Goal: Task Accomplishment & Management: Use online tool/utility

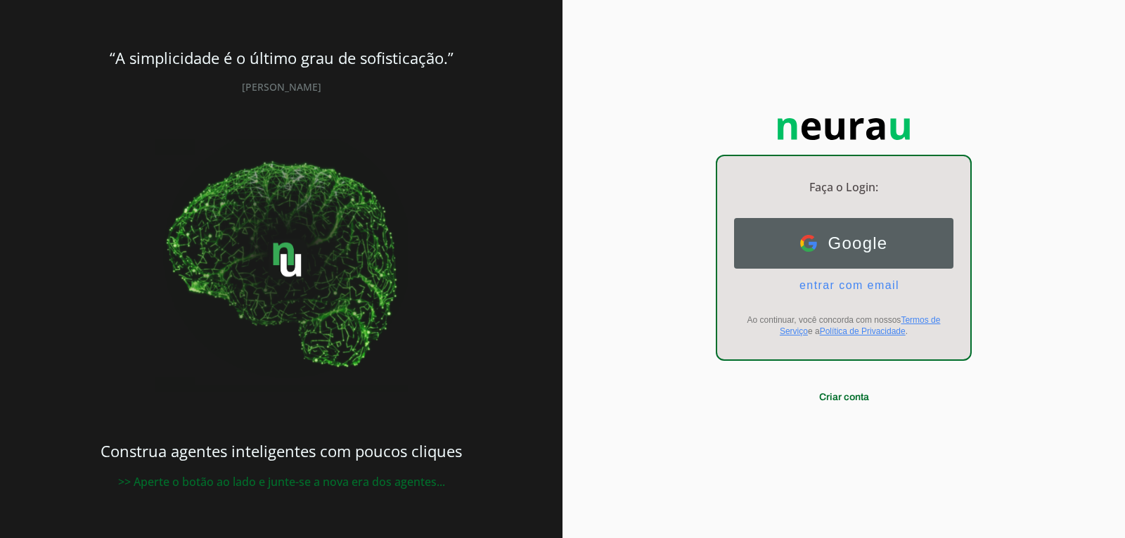
click at [822, 238] on span "Google" at bounding box center [852, 244] width 71 height 20
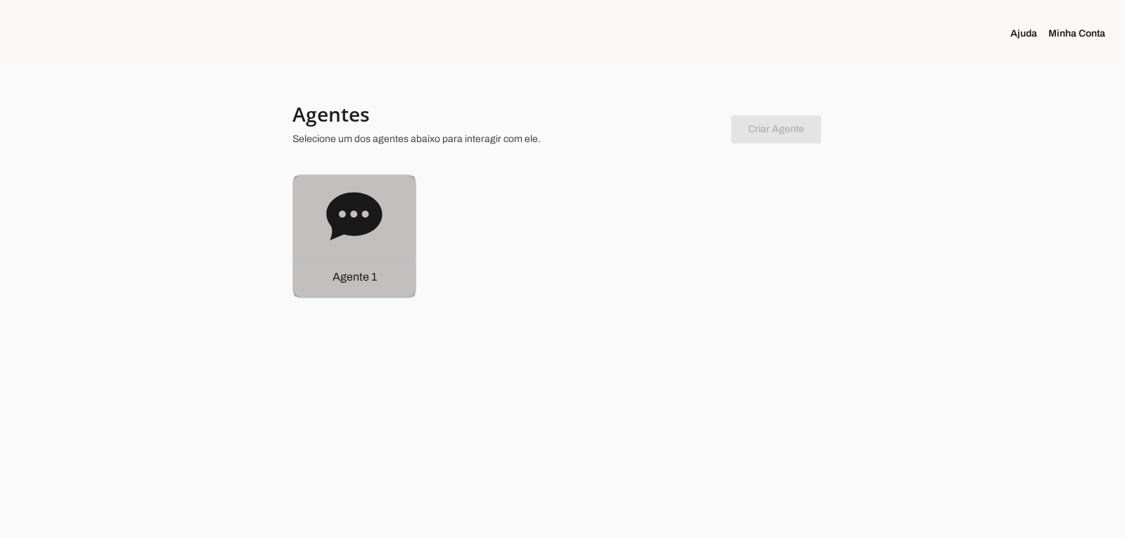
click at [350, 228] on icon at bounding box center [354, 216] width 56 height 48
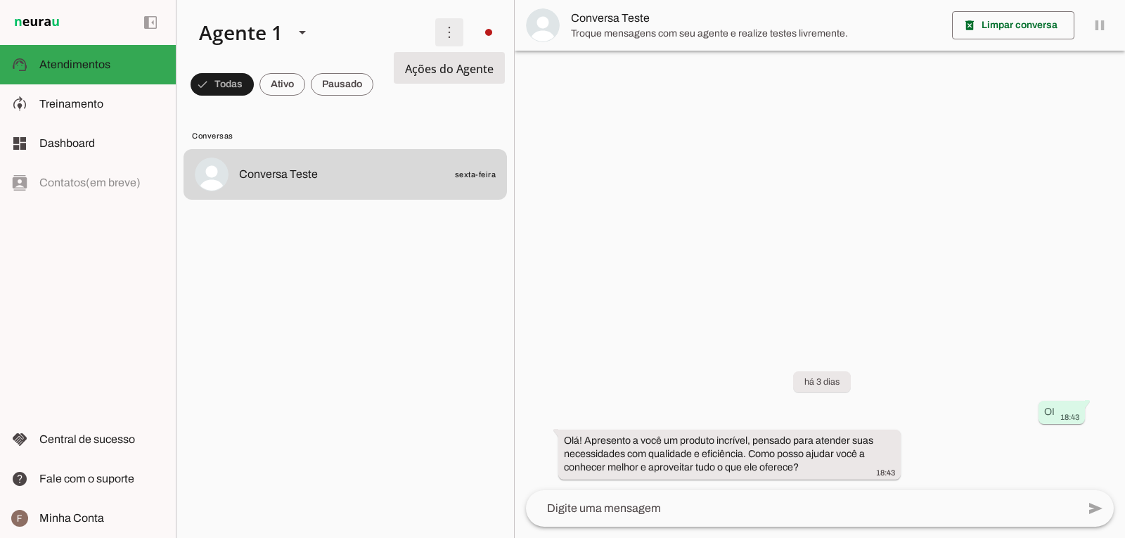
click at [447, 38] on span at bounding box center [450, 32] width 34 height 34
click at [623, 64] on slot at bounding box center [651, 85] width 56 height 51
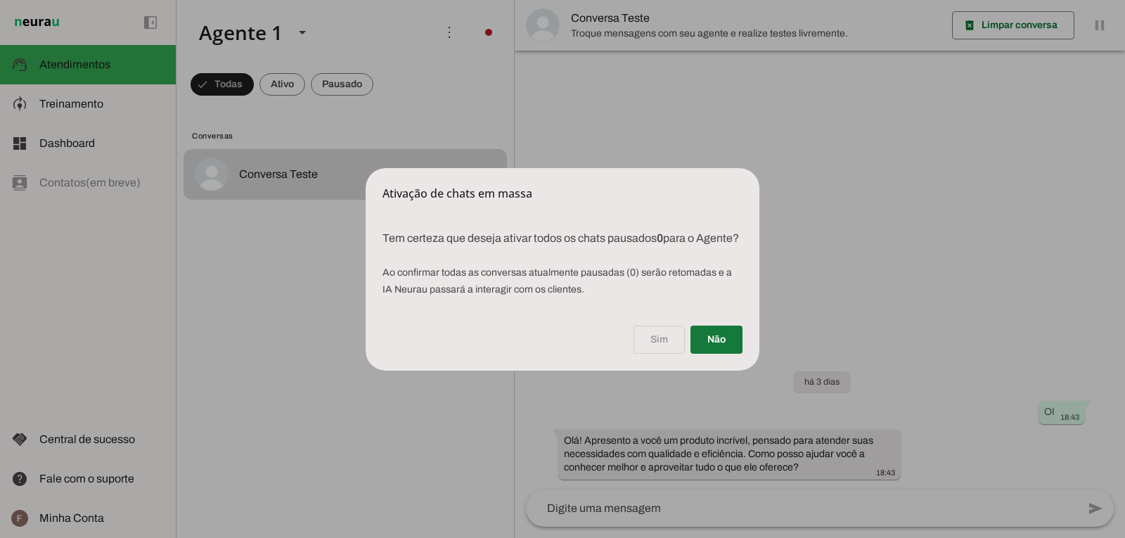
click at [707, 345] on span at bounding box center [717, 340] width 52 height 34
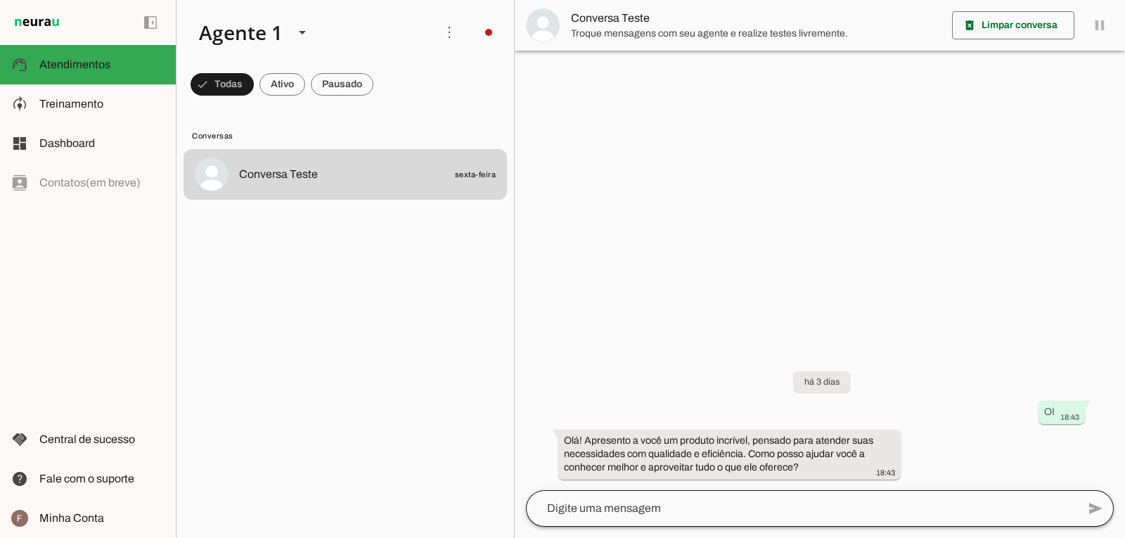
click at [739, 493] on div at bounding box center [801, 508] width 551 height 37
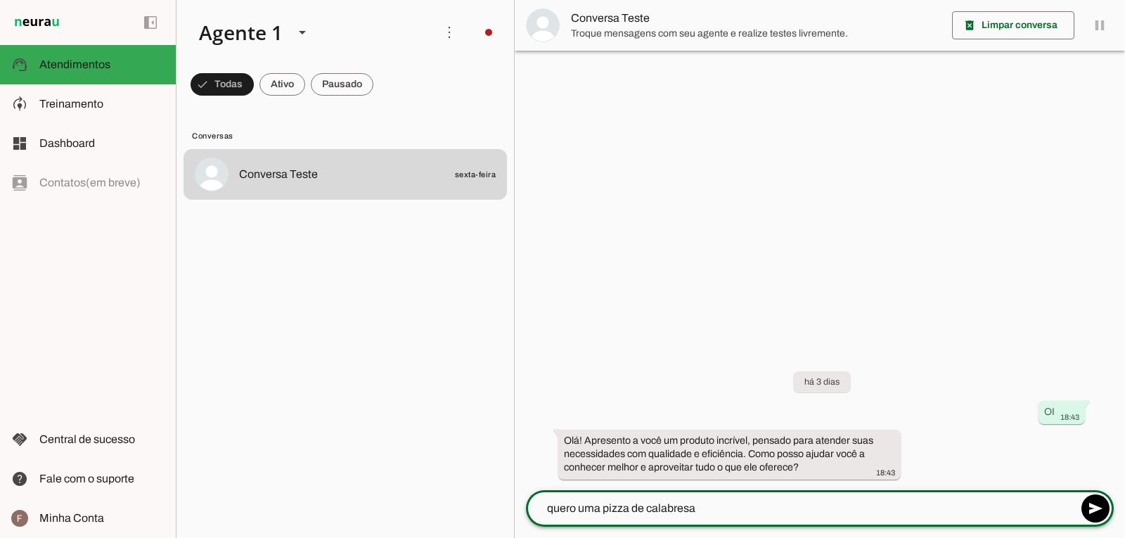
type textarea "quero uma pizza de calabresa"
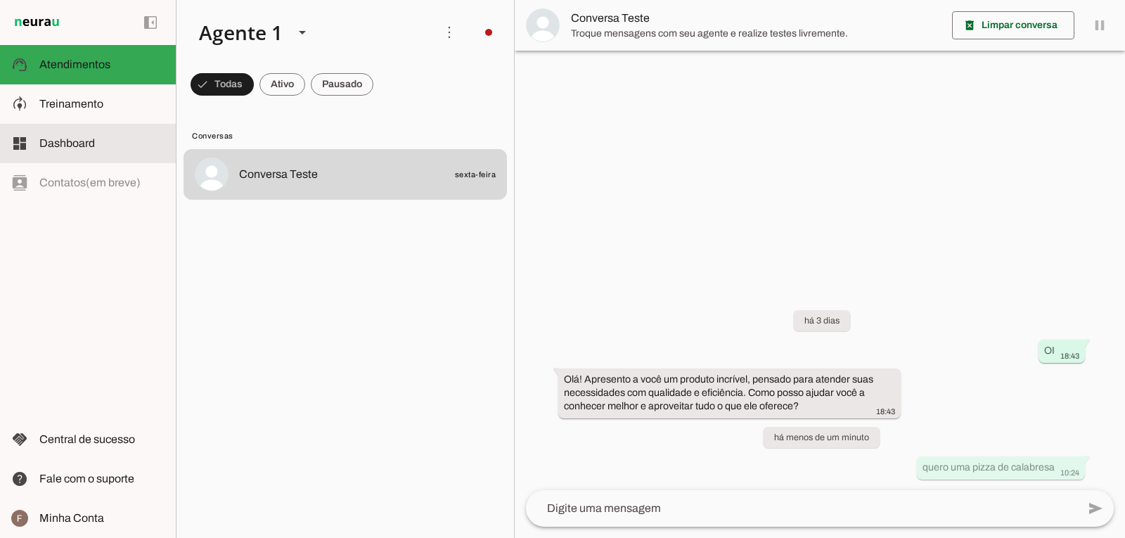
click at [118, 135] on slot at bounding box center [101, 143] width 125 height 17
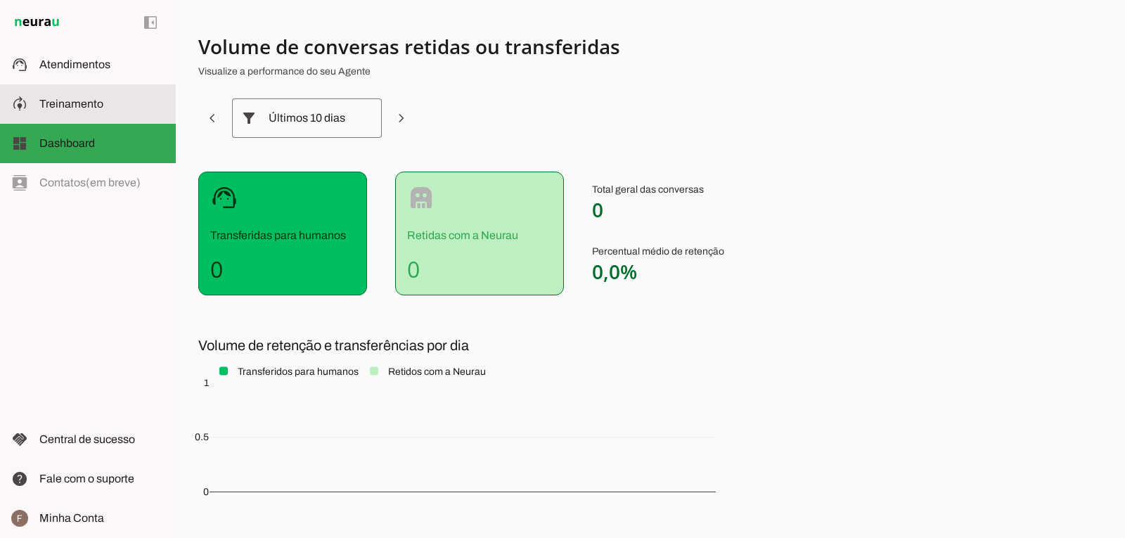
click at [53, 94] on md-item "model_training Treinamento Treinamento" at bounding box center [88, 103] width 176 height 39
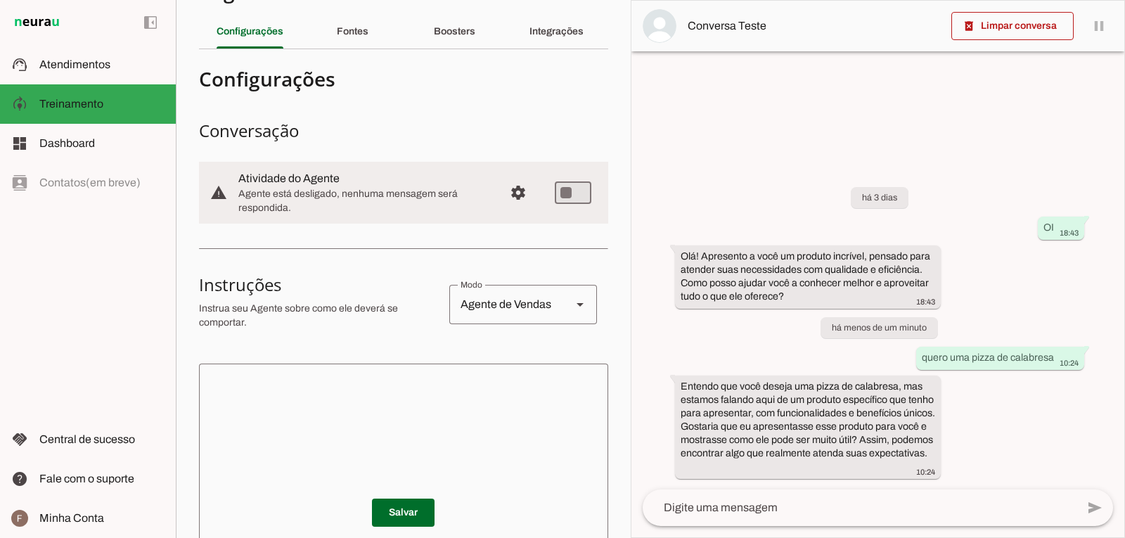
scroll to position [32, 0]
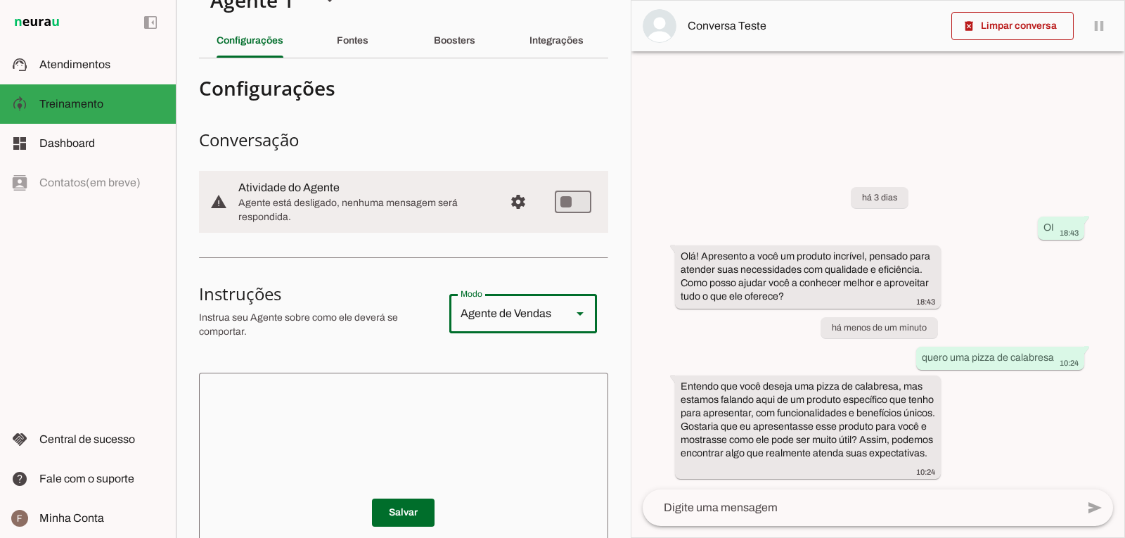
click at [520, 321] on div "Agente de Vendas" at bounding box center [504, 313] width 111 height 39
click at [343, 274] on section "Configurações Conversação warning Atividade do Agente settings Agente está desl…" at bounding box center [403, 431] width 409 height 722
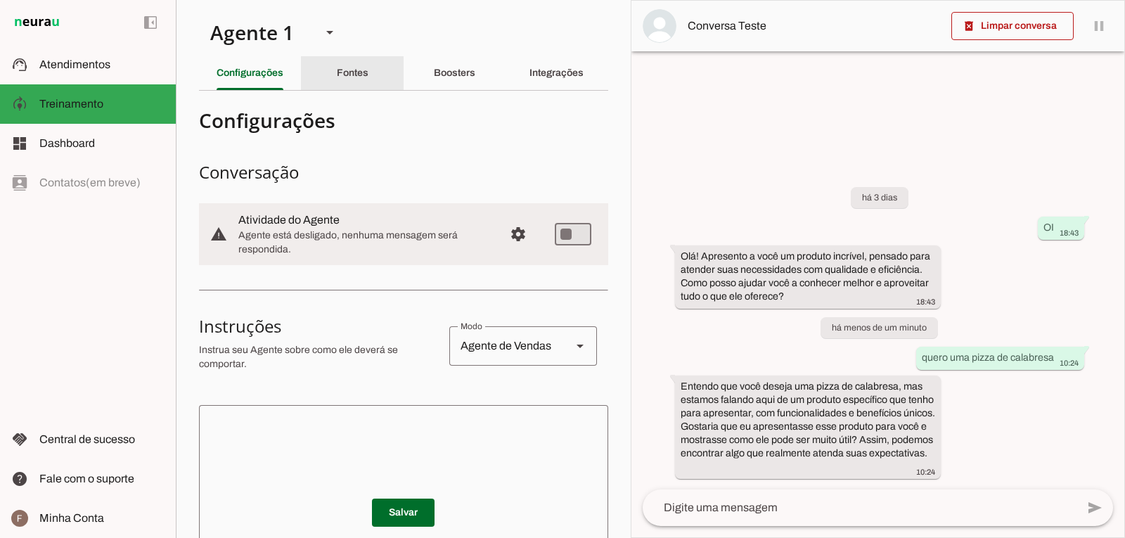
click at [360, 83] on div "Fontes" at bounding box center [353, 73] width 32 height 34
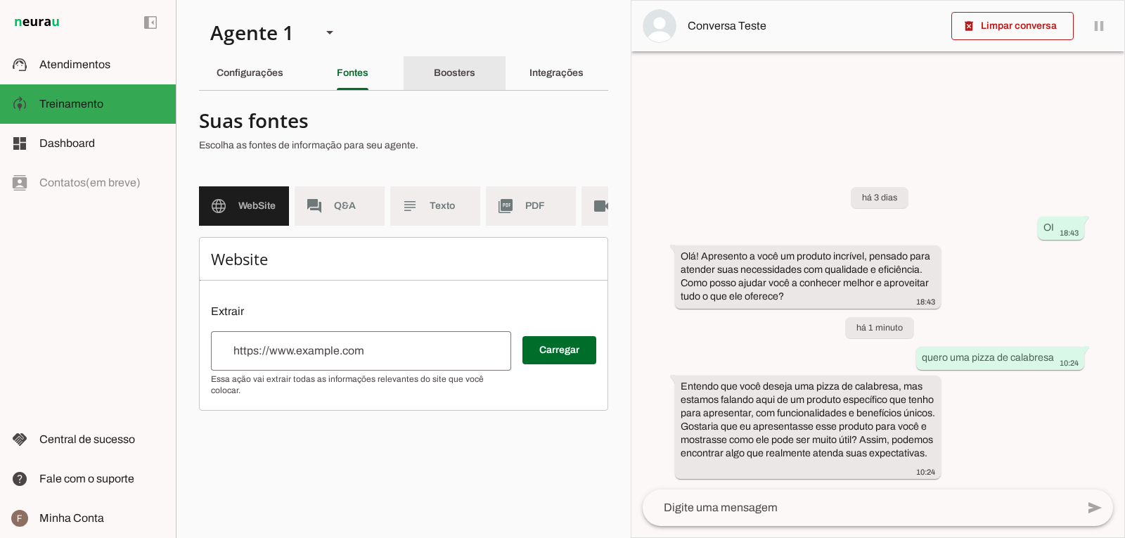
click at [475, 78] on div "Boosters" at bounding box center [454, 73] width 41 height 34
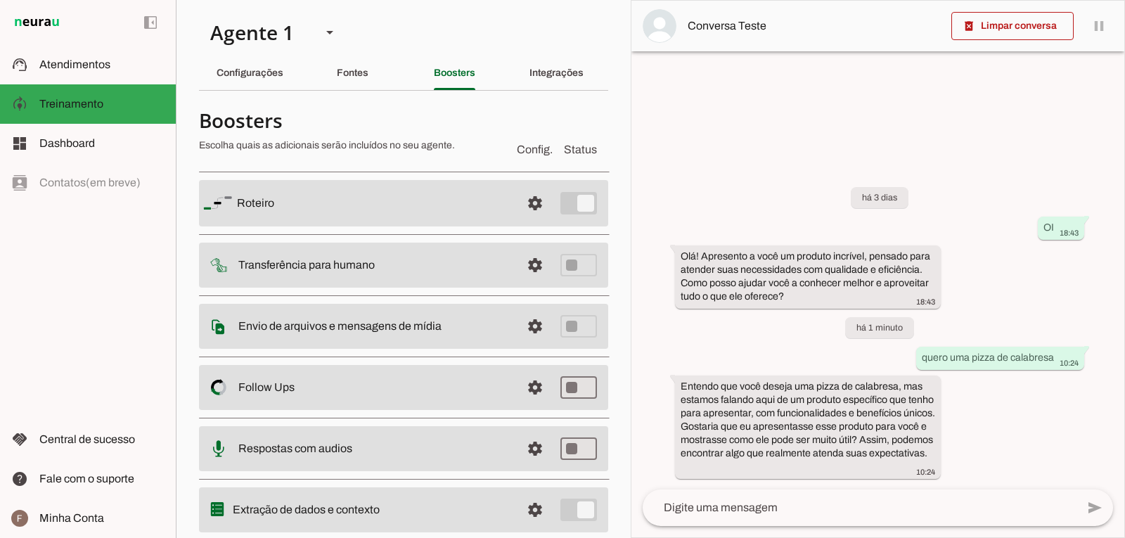
scroll to position [42, 0]
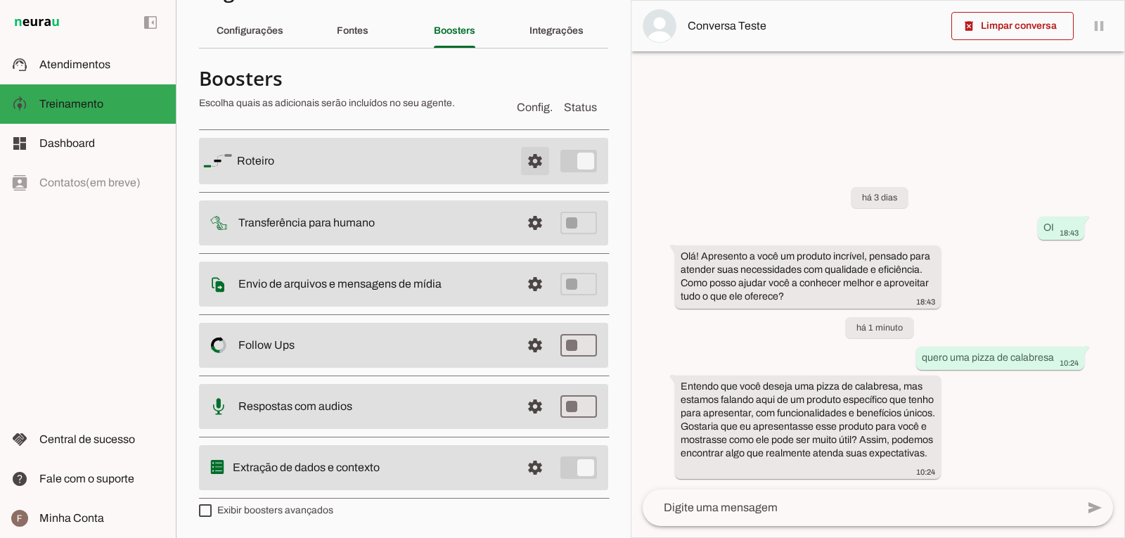
click at [520, 156] on span at bounding box center [535, 161] width 34 height 34
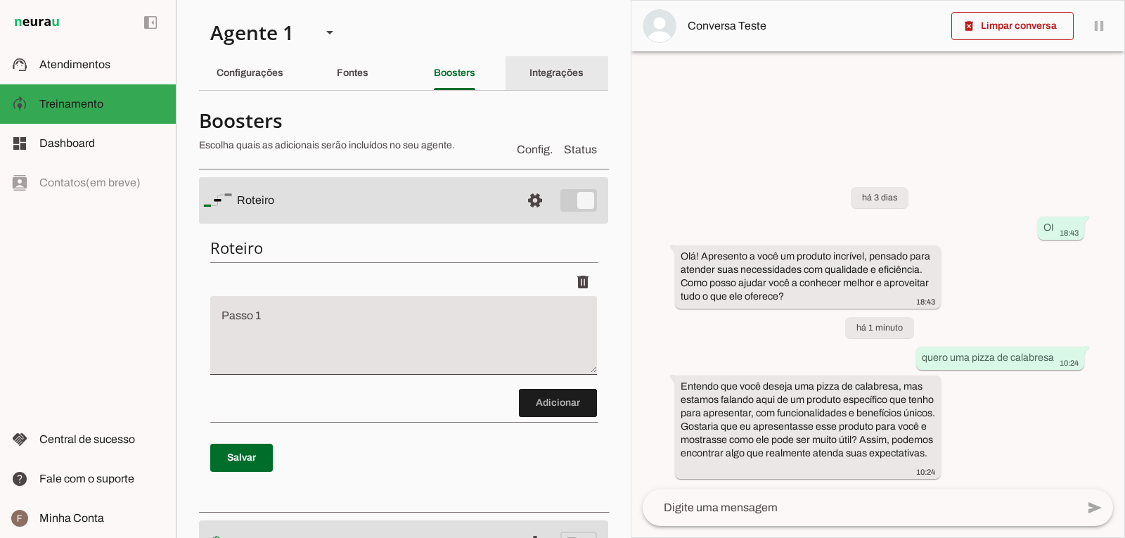
click at [530, 75] on div "Integrações" at bounding box center [557, 73] width 54 height 34
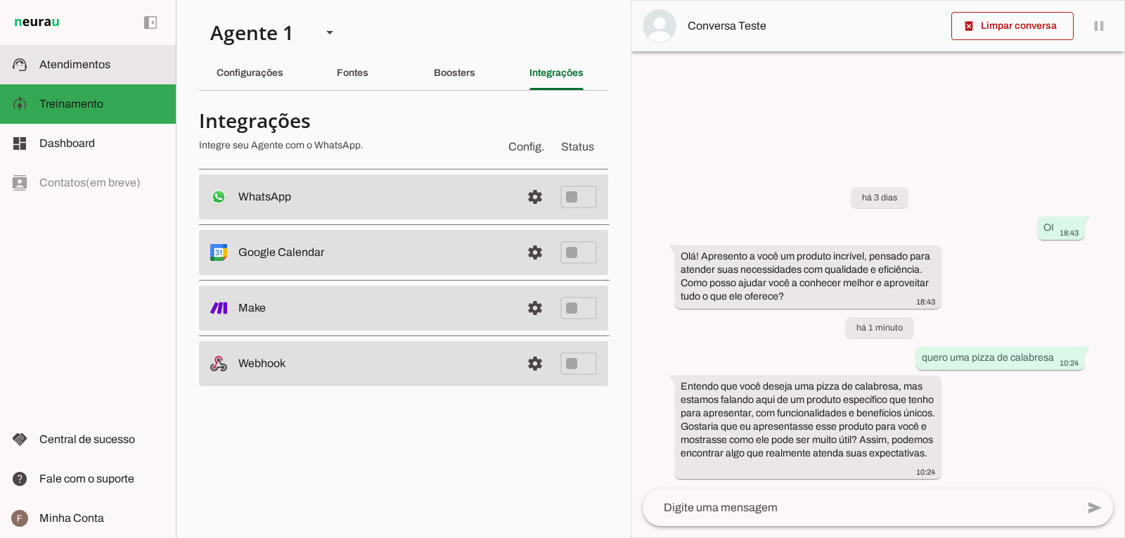
click at [103, 73] on md-item "support_agent Atendimentos Atendimentos" at bounding box center [88, 64] width 176 height 39
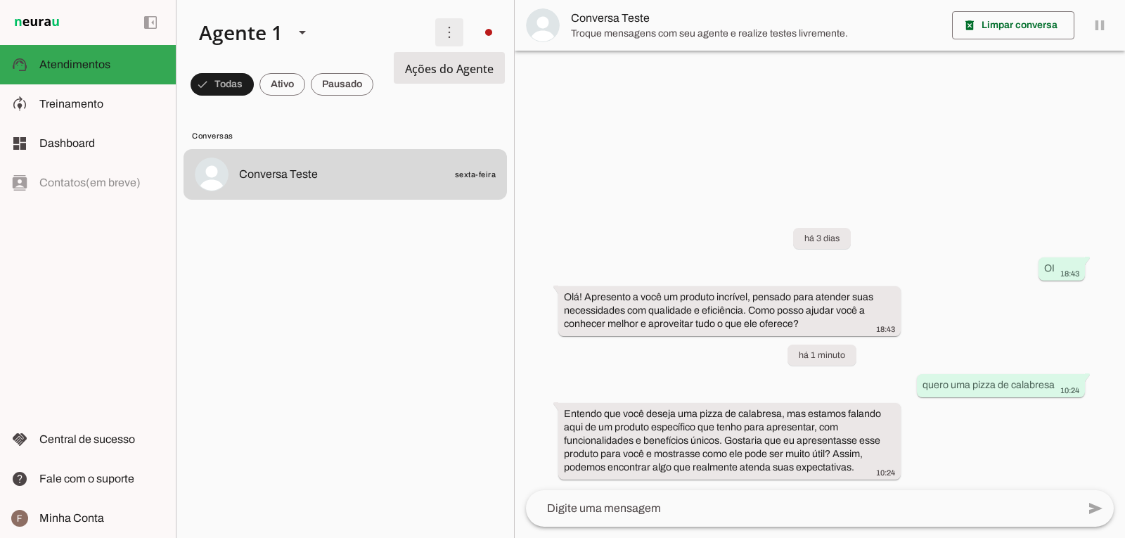
click at [449, 34] on span at bounding box center [450, 32] width 34 height 34
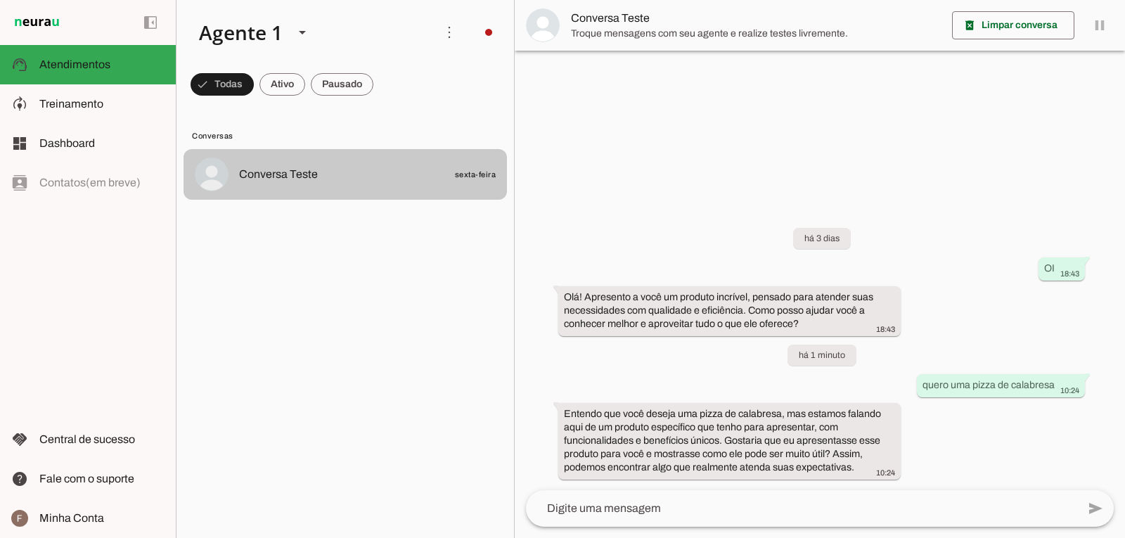
click at [400, 196] on md-item "Conversa Teste sexta-feira" at bounding box center [346, 174] width 324 height 51
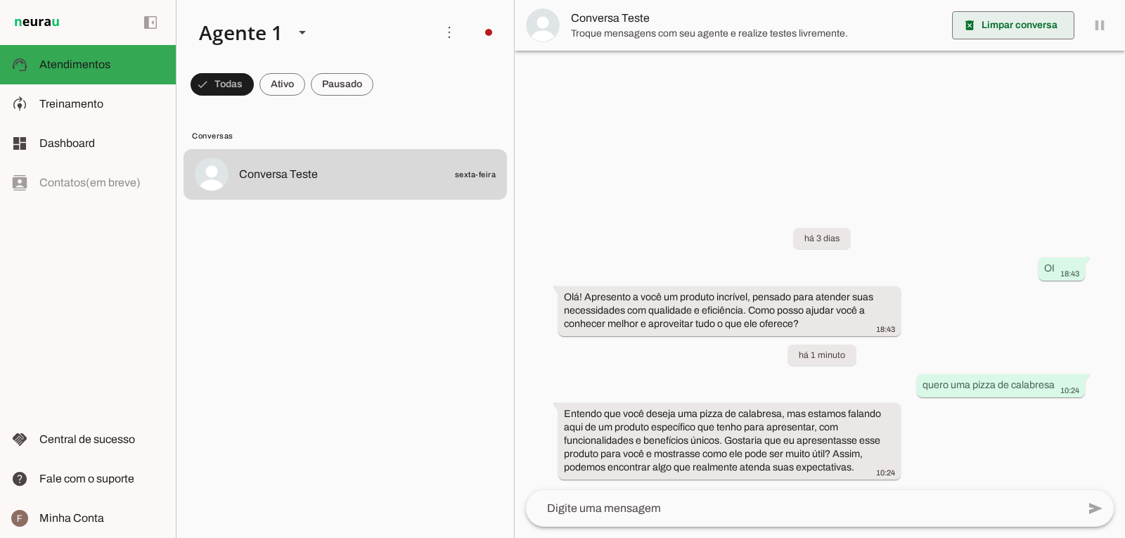
click at [1022, 30] on span at bounding box center [1013, 25] width 122 height 34
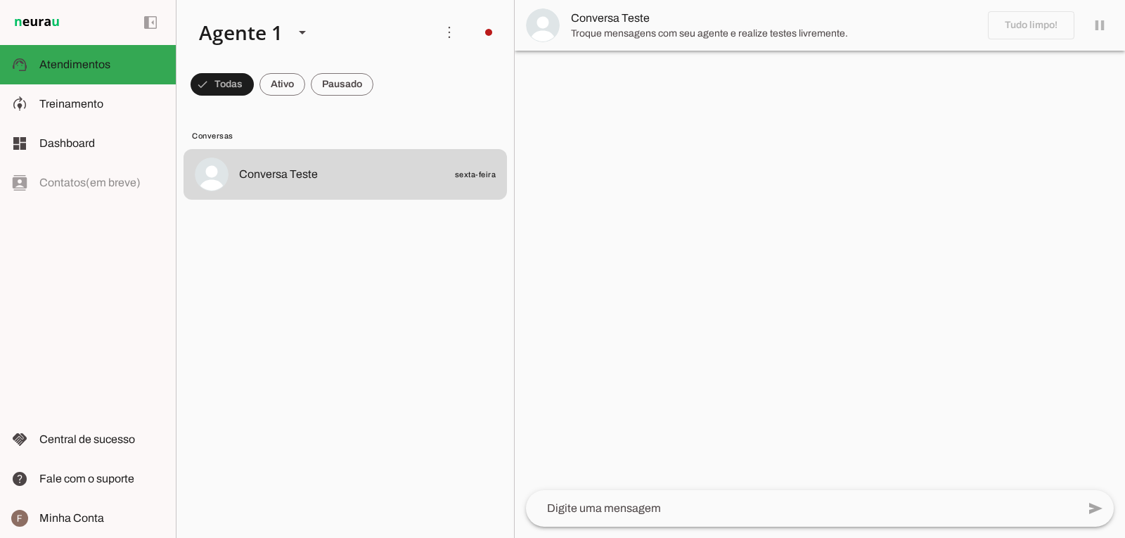
click at [681, 27] on span "Troque mensagens com seu agente e realize testes livremente." at bounding box center [774, 34] width 406 height 14
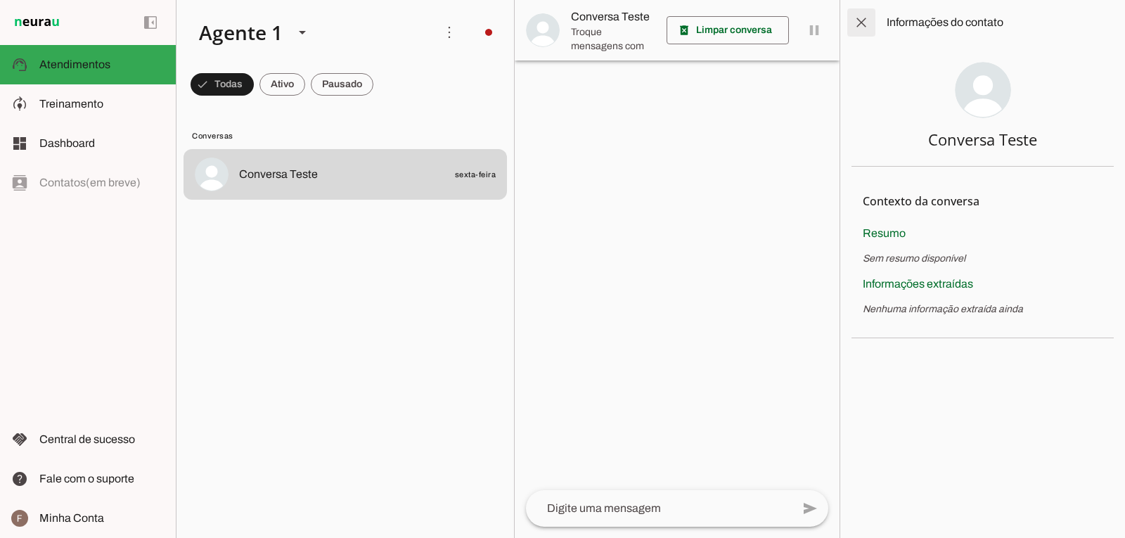
click at [852, 26] on span at bounding box center [862, 23] width 34 height 34
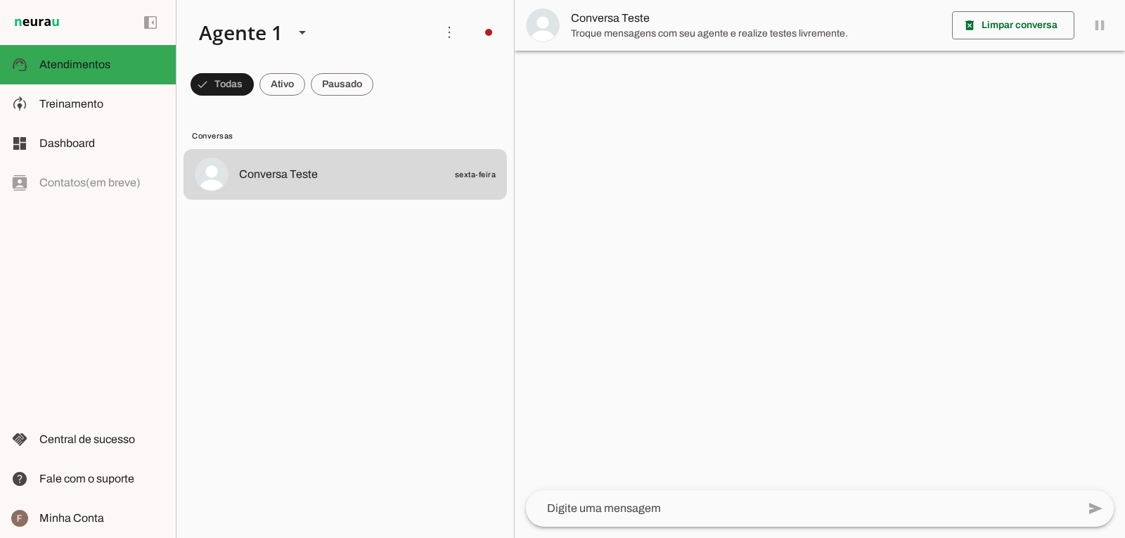
click at [92, 183] on div "left_panel_open left_panel_close" at bounding box center [88, 269] width 176 height 538
drag, startPoint x: 146, startPoint y: 321, endPoint x: 68, endPoint y: 314, distance: 78.4
click at [68, 314] on div "left_panel_open left_panel_close" at bounding box center [88, 269] width 176 height 538
click at [441, 36] on span at bounding box center [450, 32] width 34 height 34
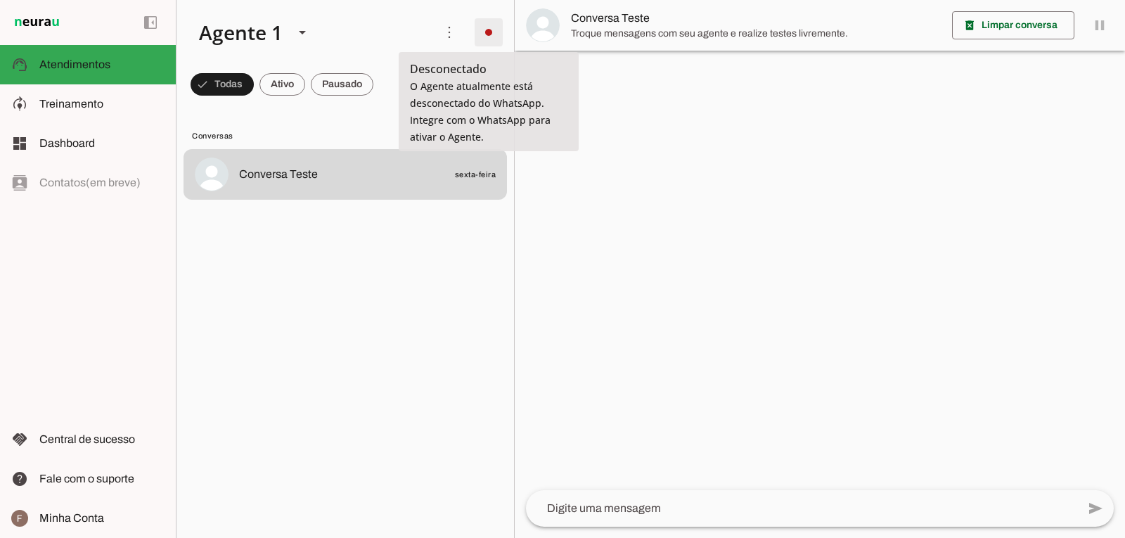
click at [486, 19] on span at bounding box center [489, 32] width 34 height 34
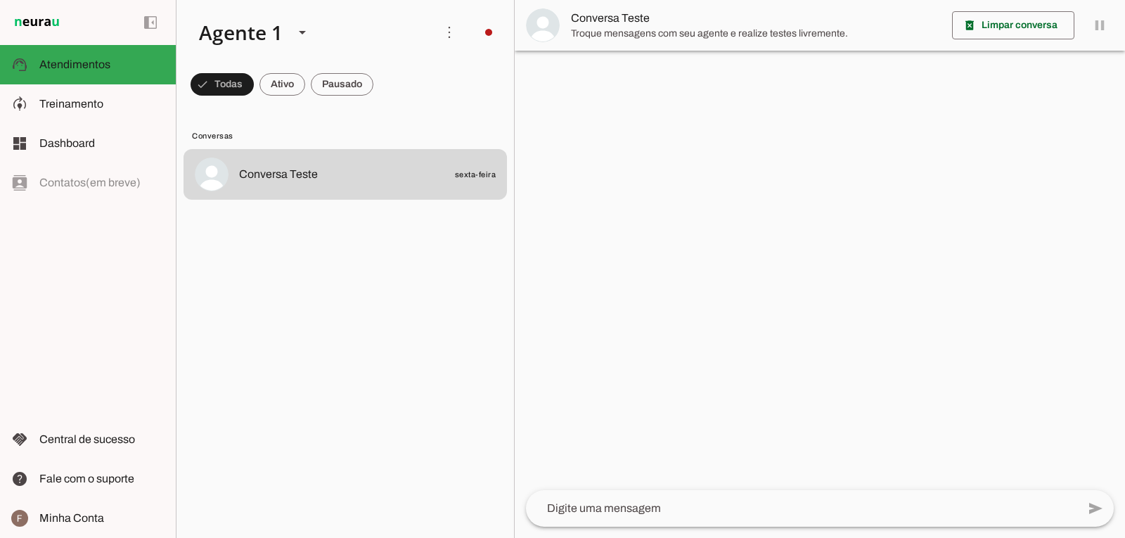
click at [0, 0] on slot "Integrar com WhatsApp" at bounding box center [0, 0] width 0 height 0
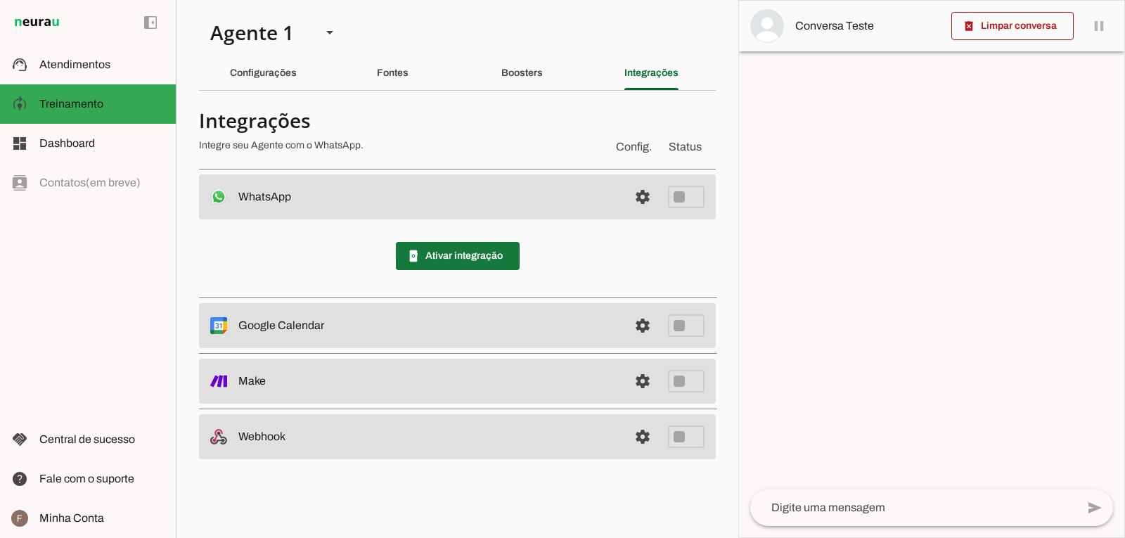
click at [485, 260] on span at bounding box center [458, 256] width 124 height 34
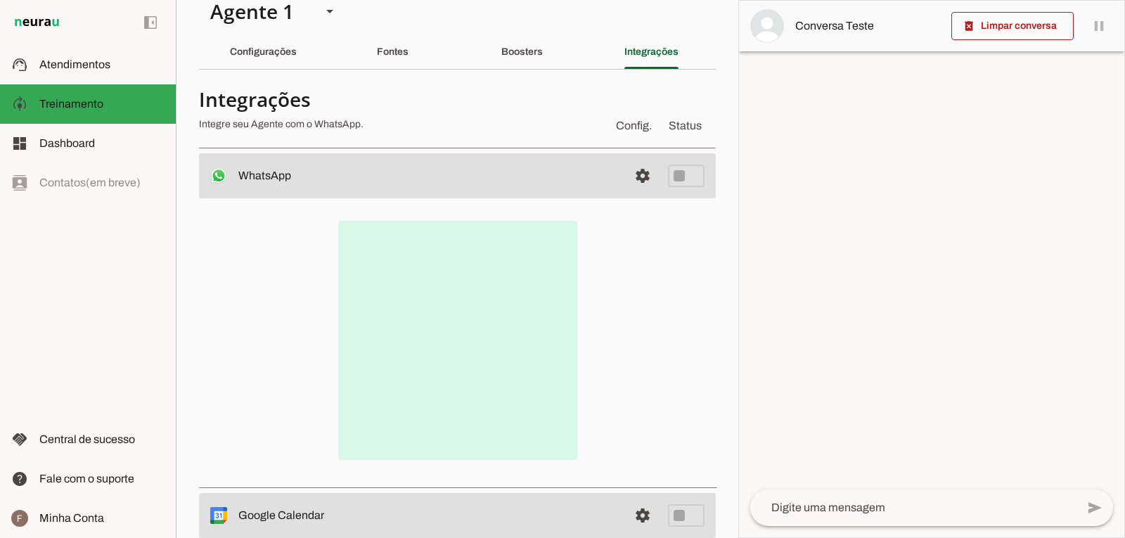
scroll to position [20, 0]
click at [627, 178] on span at bounding box center [643, 177] width 34 height 34
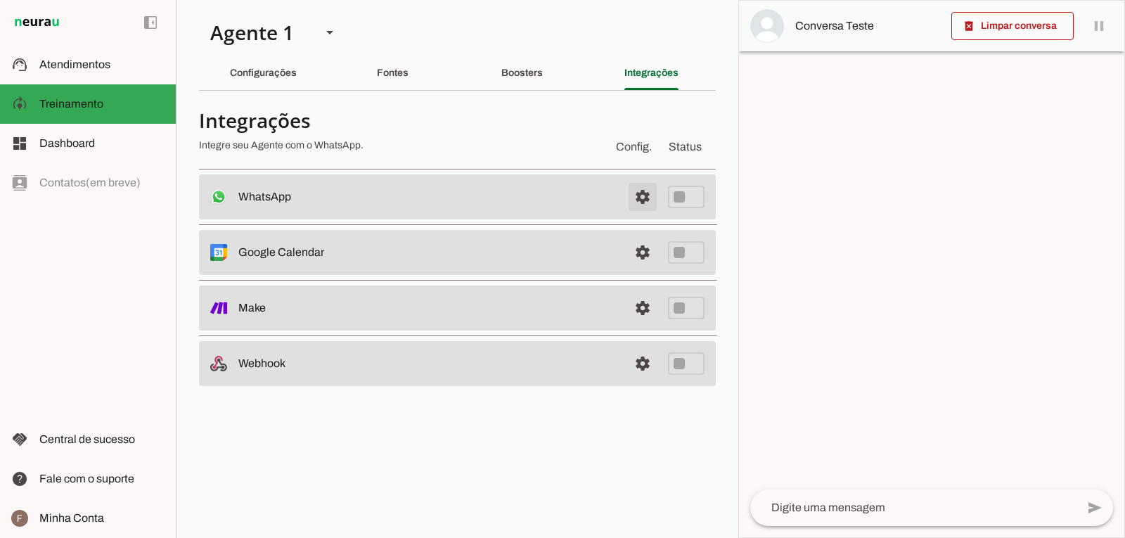
click at [634, 192] on span at bounding box center [643, 197] width 34 height 34
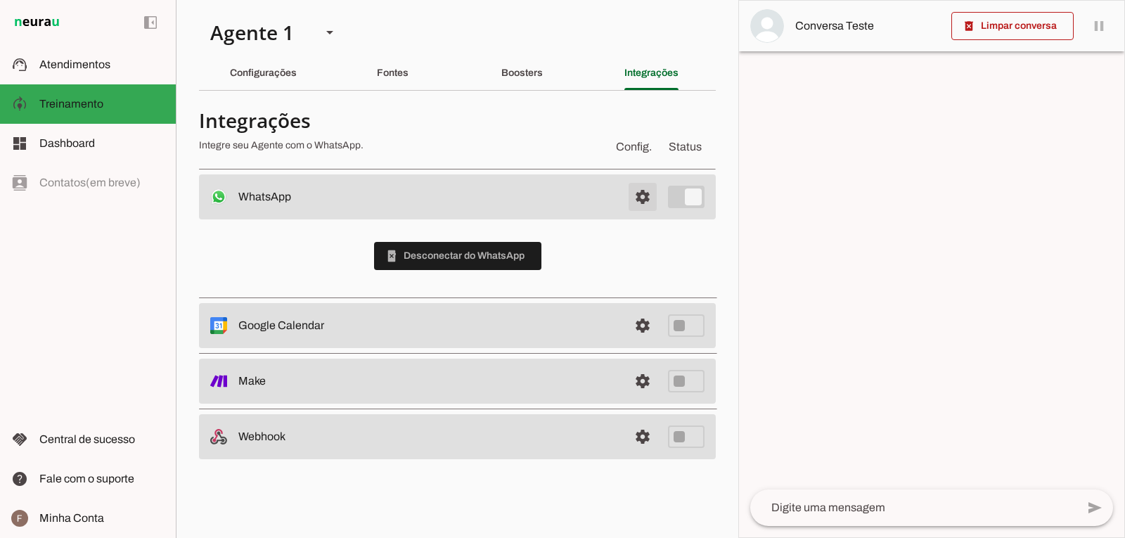
click at [645, 188] on span at bounding box center [643, 197] width 34 height 34
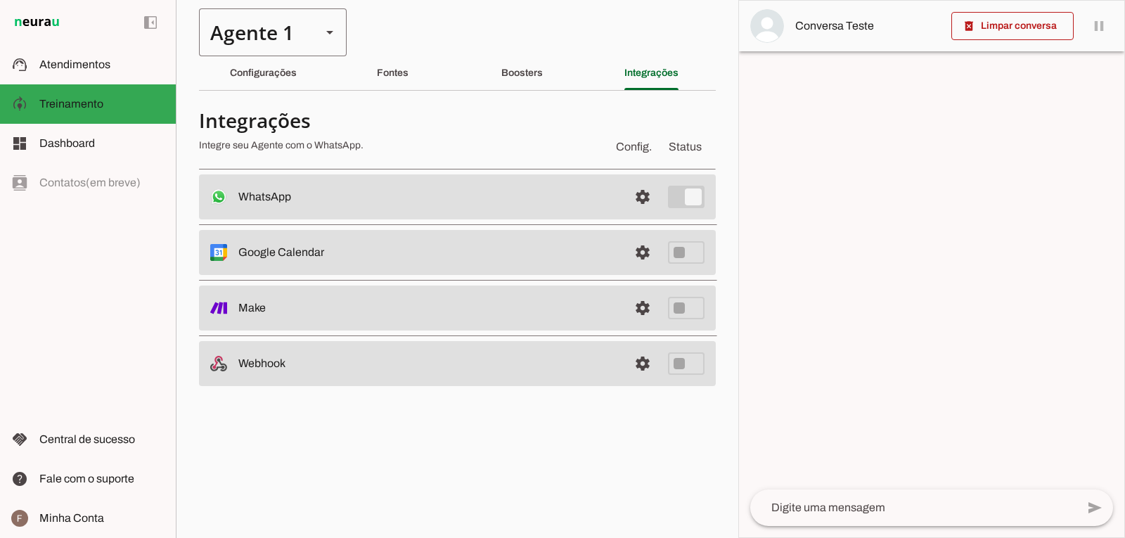
click at [267, 24] on div "Agente 1" at bounding box center [254, 32] width 111 height 48
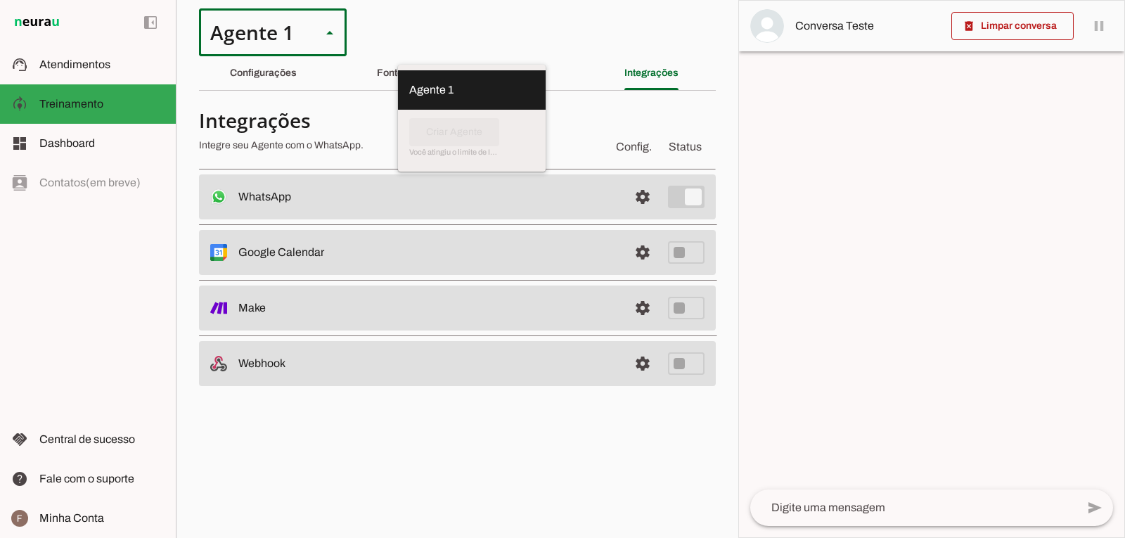
click at [264, 25] on div "Agente 1" at bounding box center [254, 32] width 111 height 48
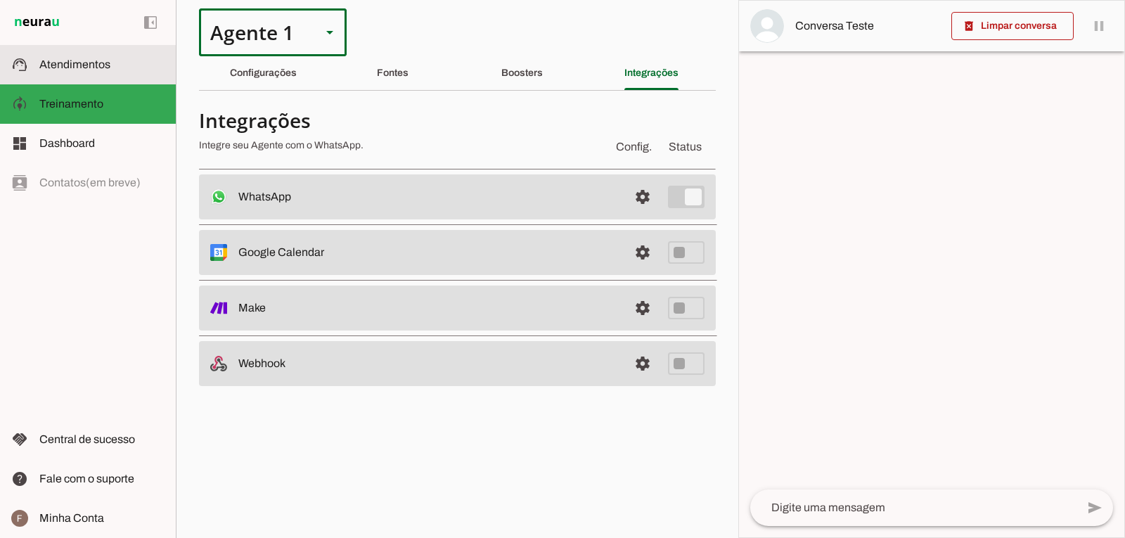
click at [39, 51] on md-item "support_agent Atendimentos Atendimentos" at bounding box center [88, 64] width 176 height 39
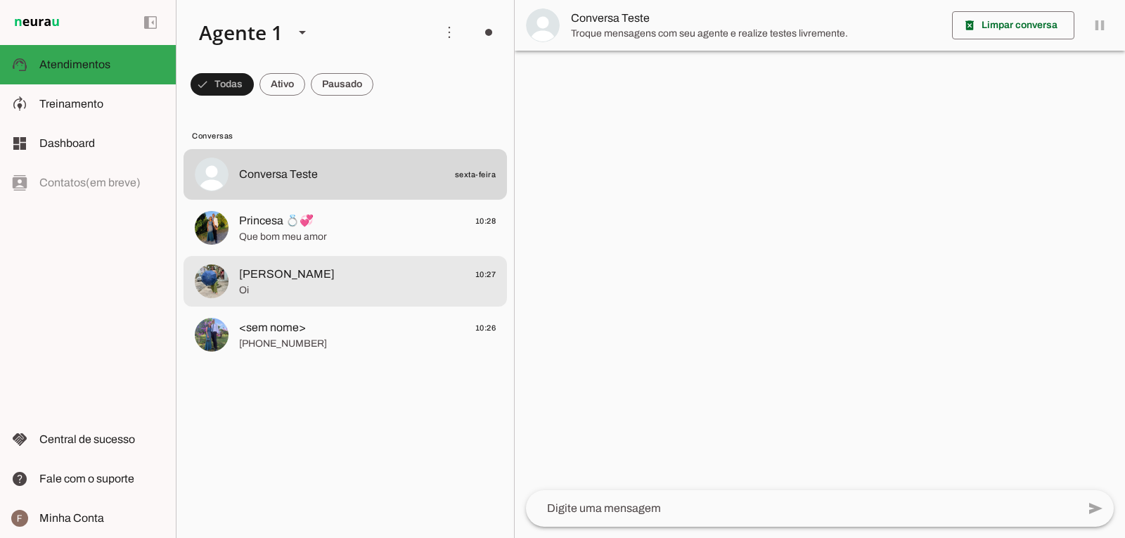
click at [212, 280] on img at bounding box center [212, 281] width 34 height 34
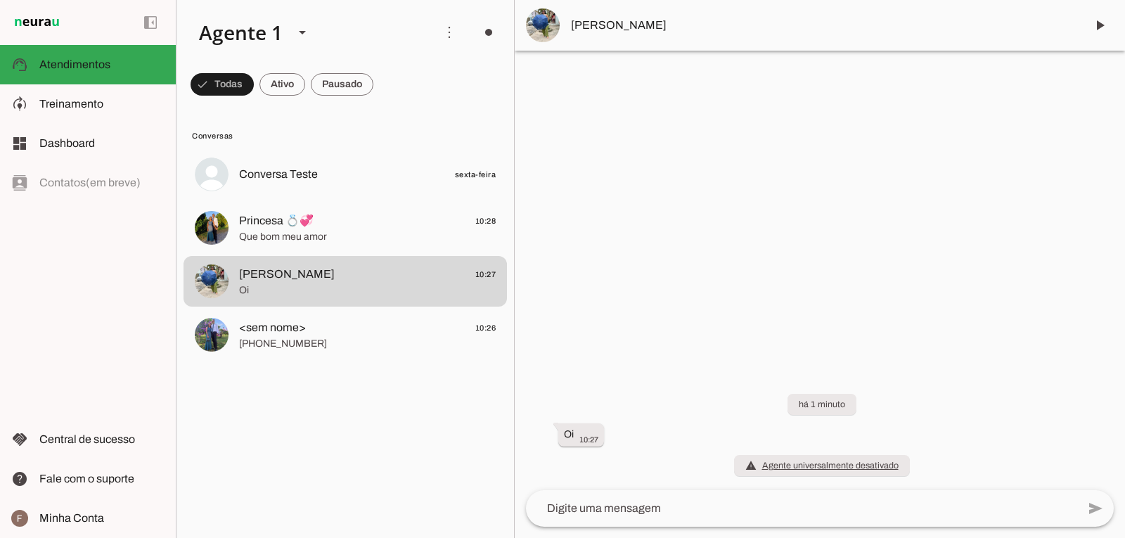
drag, startPoint x: 328, startPoint y: 288, endPoint x: 311, endPoint y: 431, distance: 144.6
click at [311, 431] on lit-virtualizer "Conversa Teste sexta-feira Princesa 💍💞 10:28 Que bom meu amor Juliana 10:27 Oi …" at bounding box center [346, 340] width 338 height 383
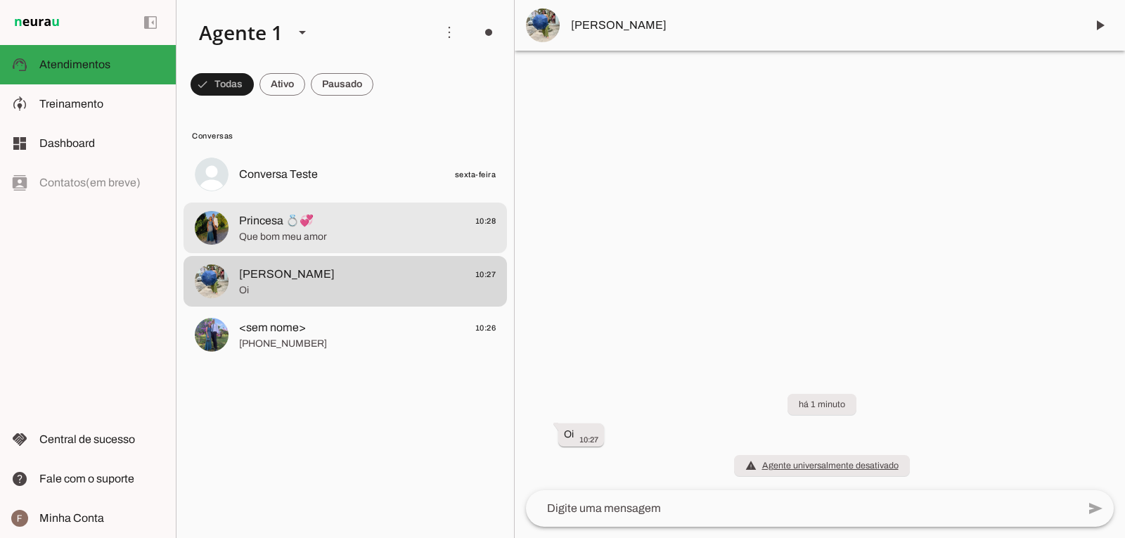
click at [331, 200] on md-item "Princesa 💍💞 10:28 Que bom meu amor" at bounding box center [346, 174] width 324 height 51
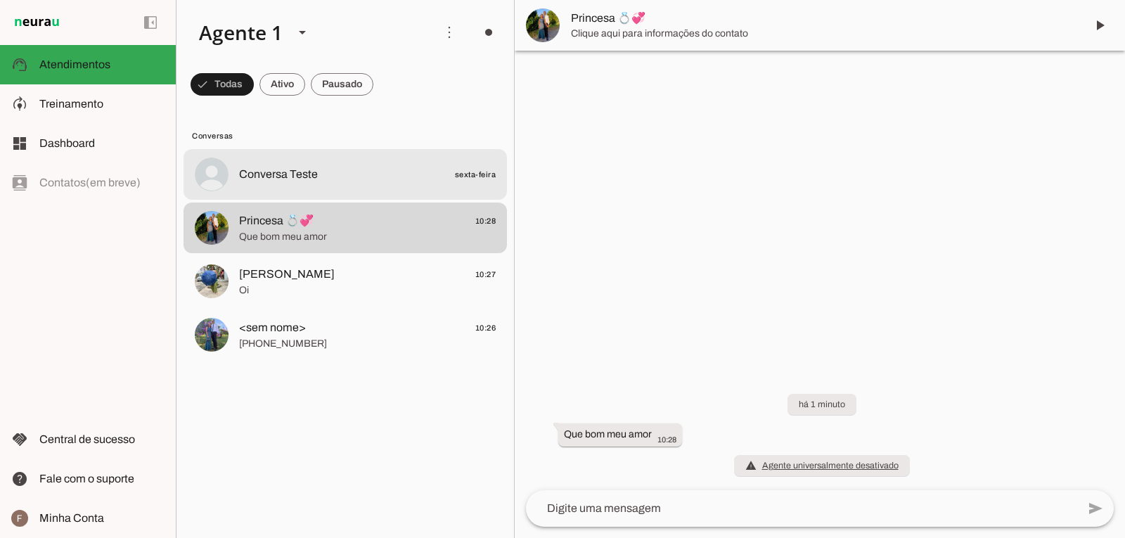
click at [331, 175] on span "Conversa Teste sexta-feira" at bounding box center [367, 175] width 257 height 18
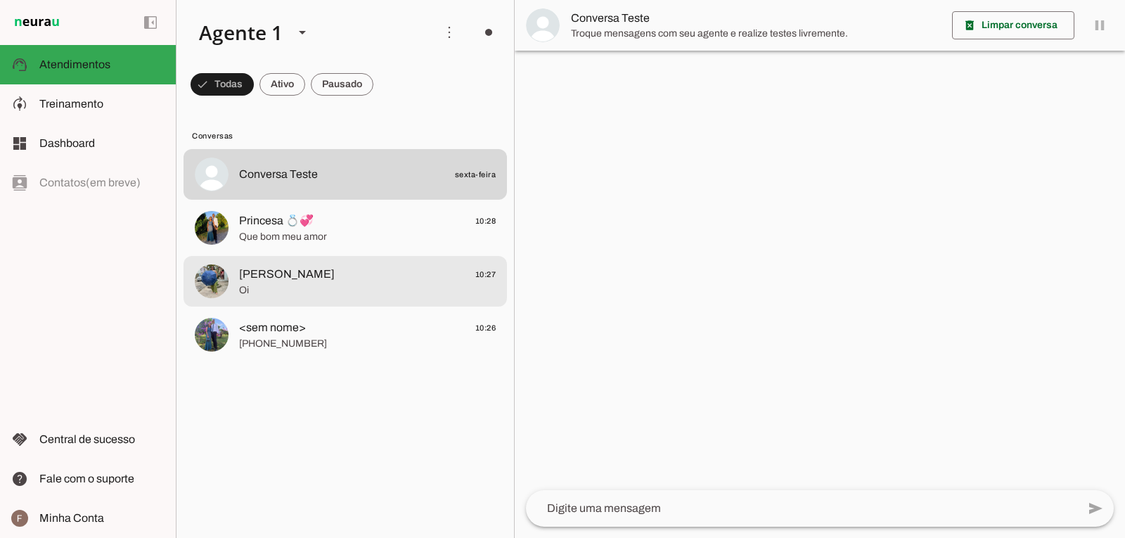
click at [349, 276] on span "Juliana 10:27" at bounding box center [367, 275] width 257 height 18
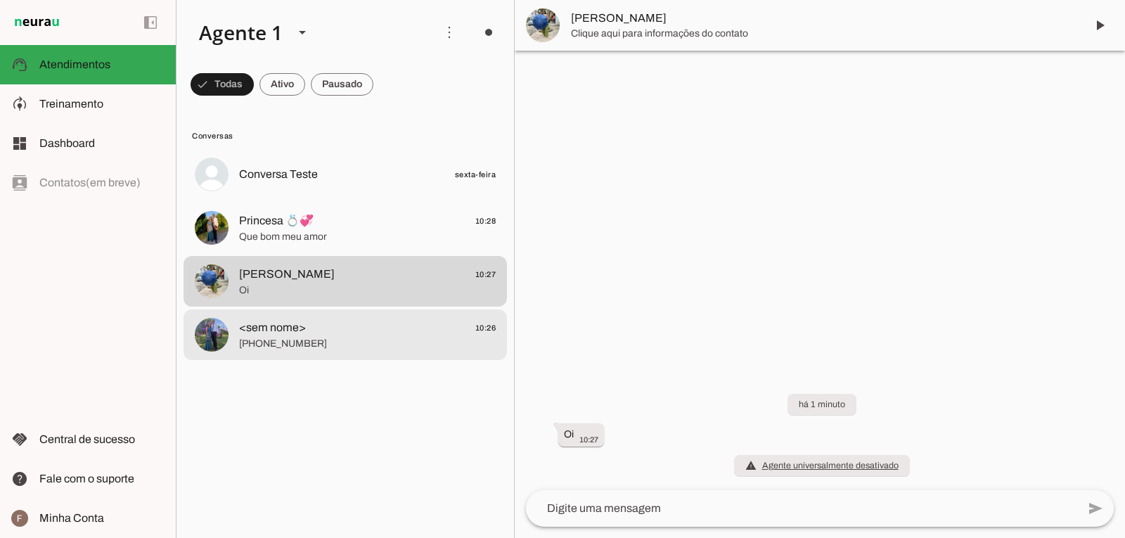
click at [355, 346] on span "+55 22 99224-3056" at bounding box center [367, 344] width 257 height 14
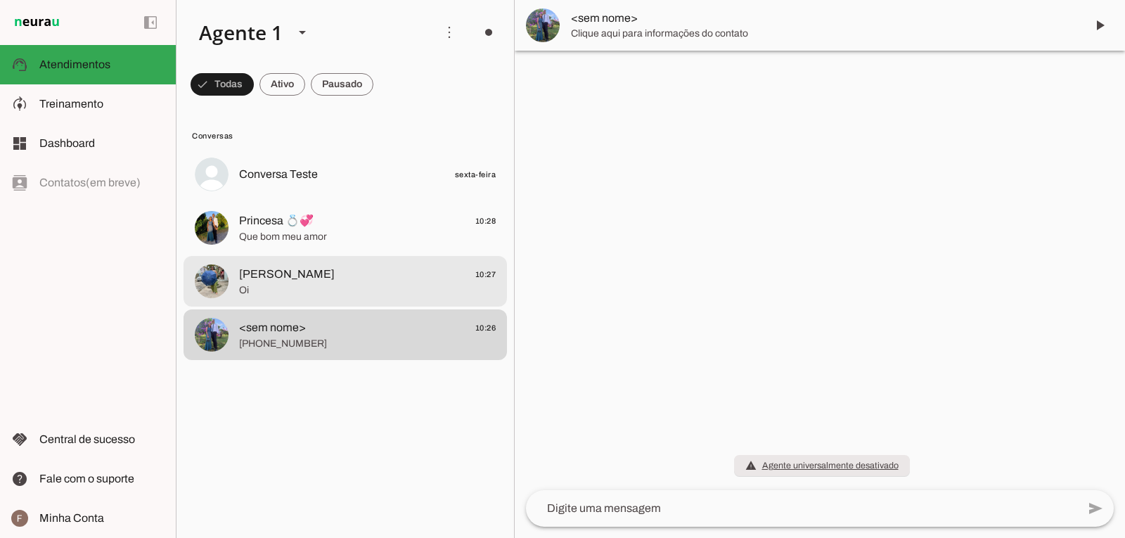
click at [354, 283] on span "Oi" at bounding box center [367, 290] width 257 height 14
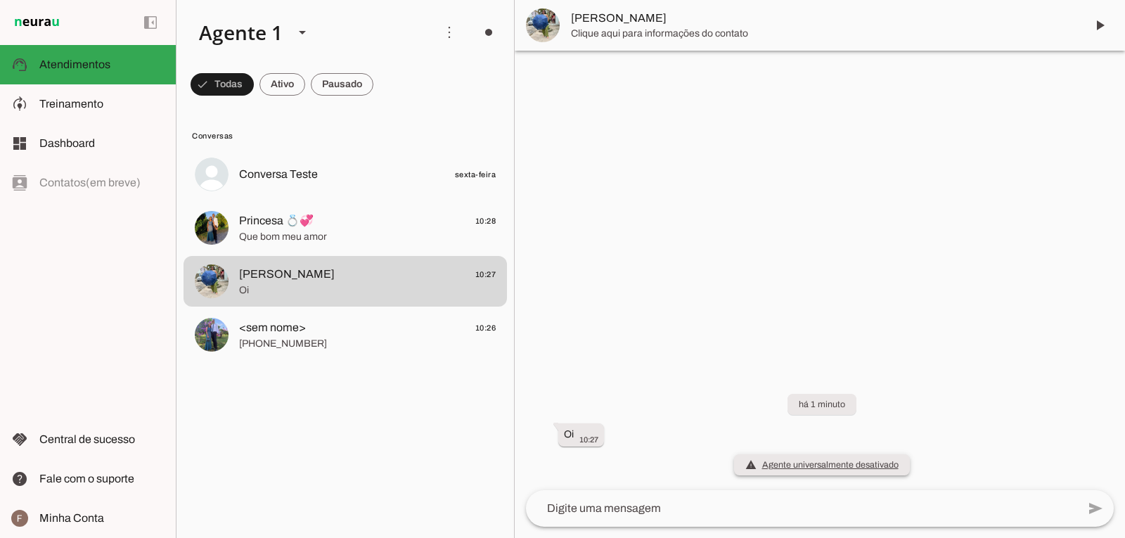
click at [773, 466] on span "warning Agente universalmente desativado O agente foi desativado e não responde…" at bounding box center [822, 465] width 153 height 14
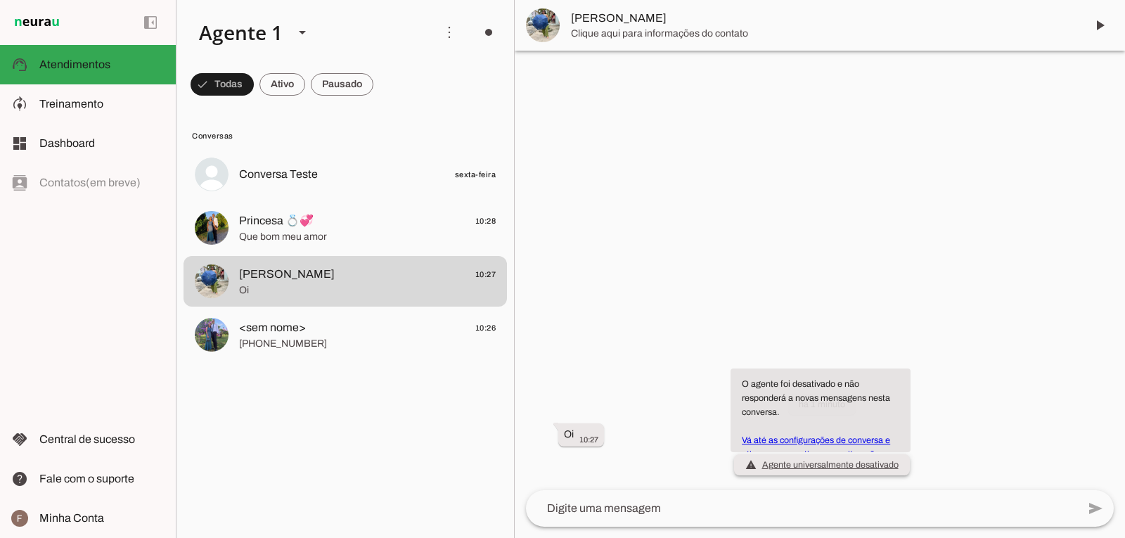
click at [771, 439] on link "Vá até as configurações de conversa e ative-o para continuar com iterações." at bounding box center [816, 447] width 148 height 24
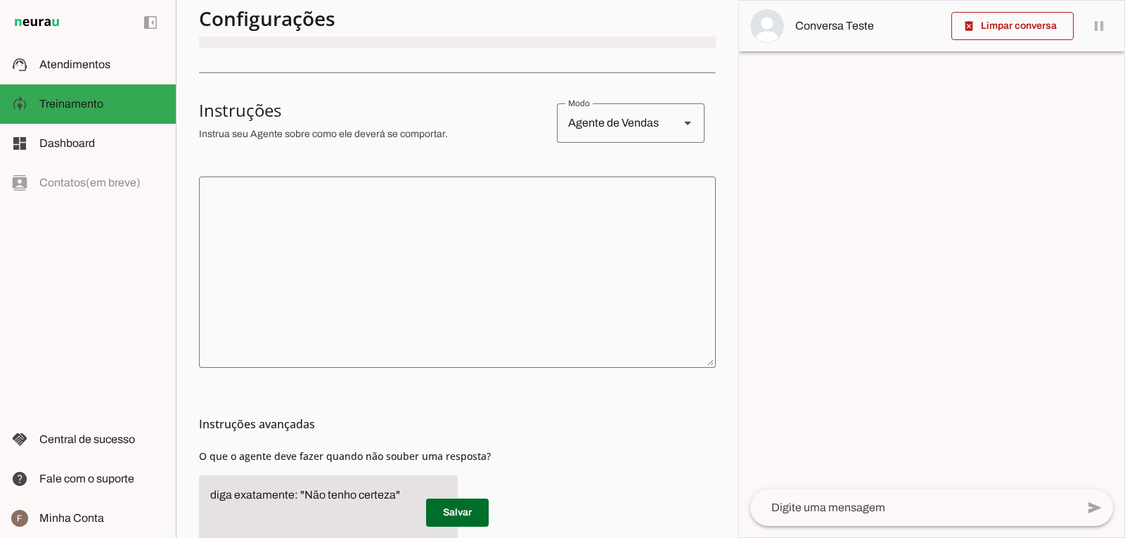
scroll to position [80, 0]
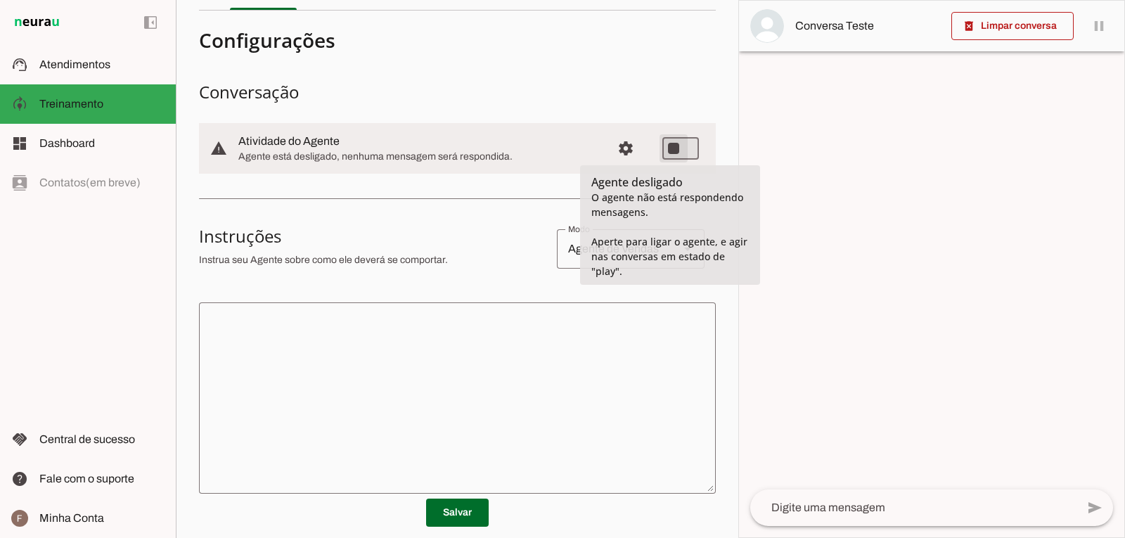
type md-switch "on"
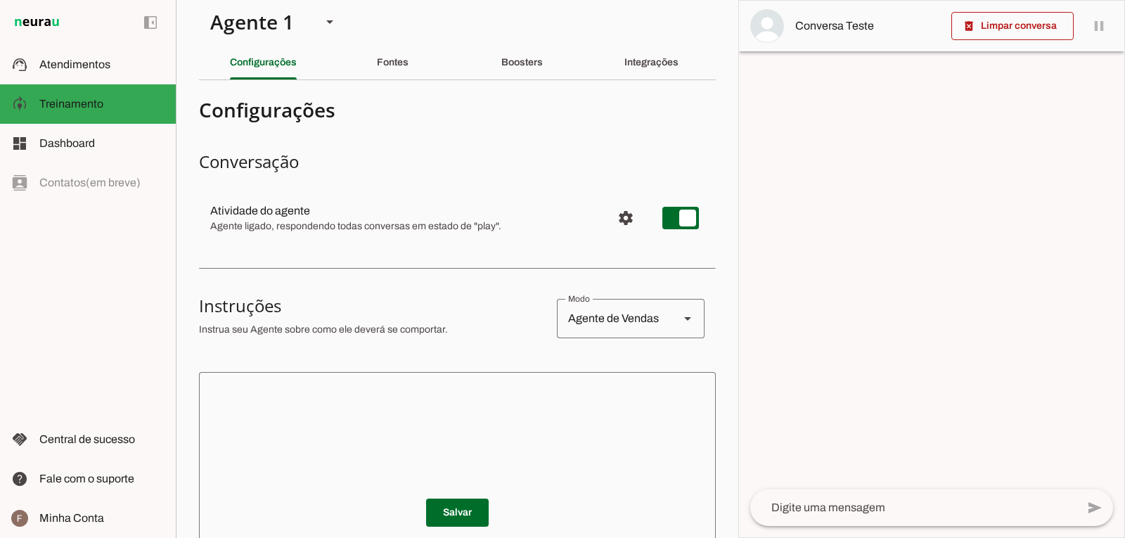
scroll to position [10, 0]
click at [89, 75] on md-item "support_agent Atendimentos Atendimentos" at bounding box center [88, 64] width 176 height 39
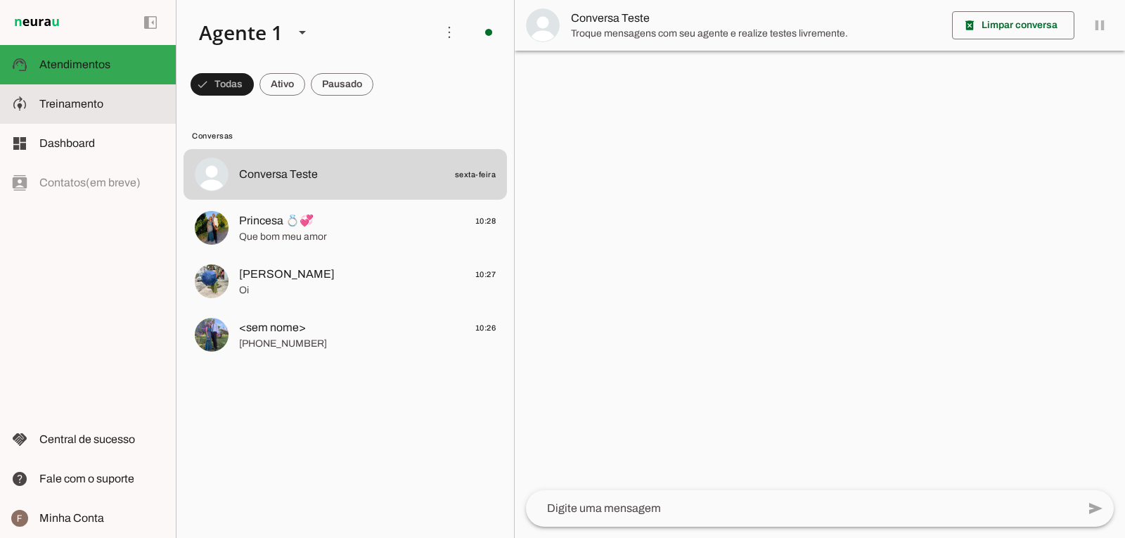
click at [89, 100] on span "Treinamento" at bounding box center [71, 104] width 64 height 12
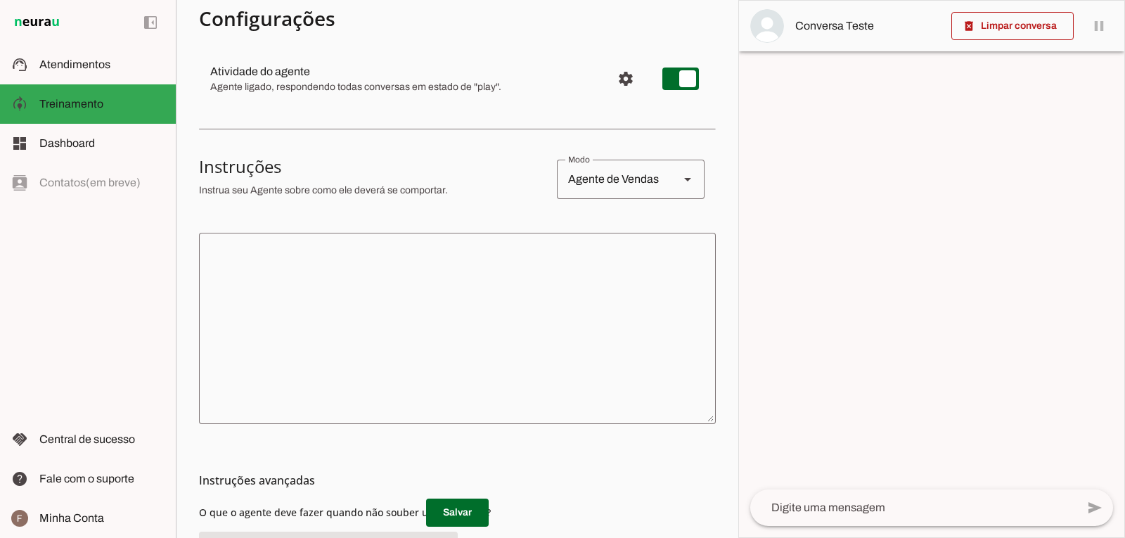
scroll to position [151, 0]
click at [572, 177] on div "Agente de Vendas" at bounding box center [612, 178] width 111 height 39
click at [472, 169] on h3 "Instruções" at bounding box center [372, 166] width 347 height 23
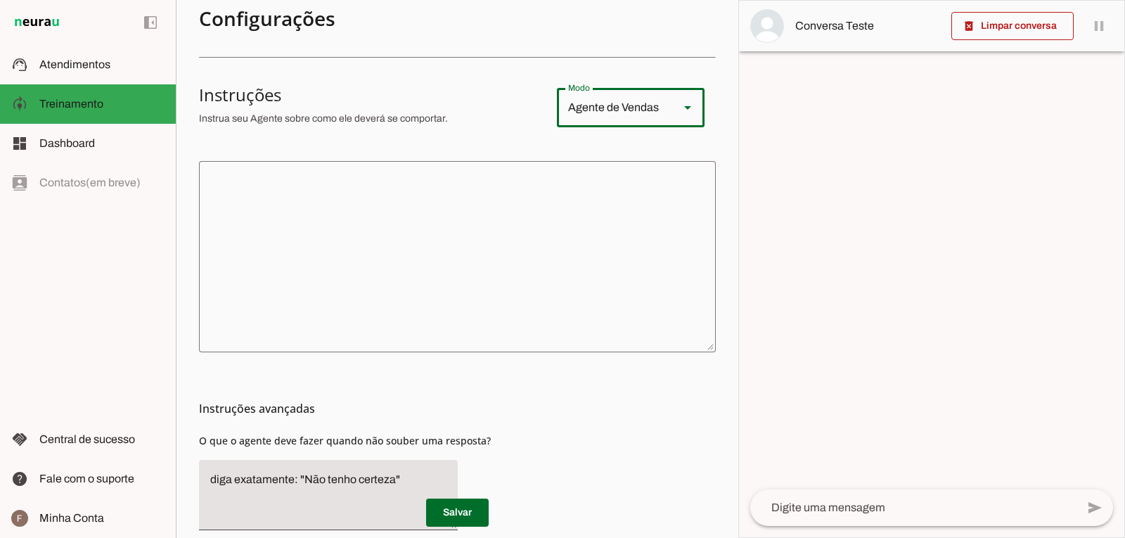
scroll to position [291, 0]
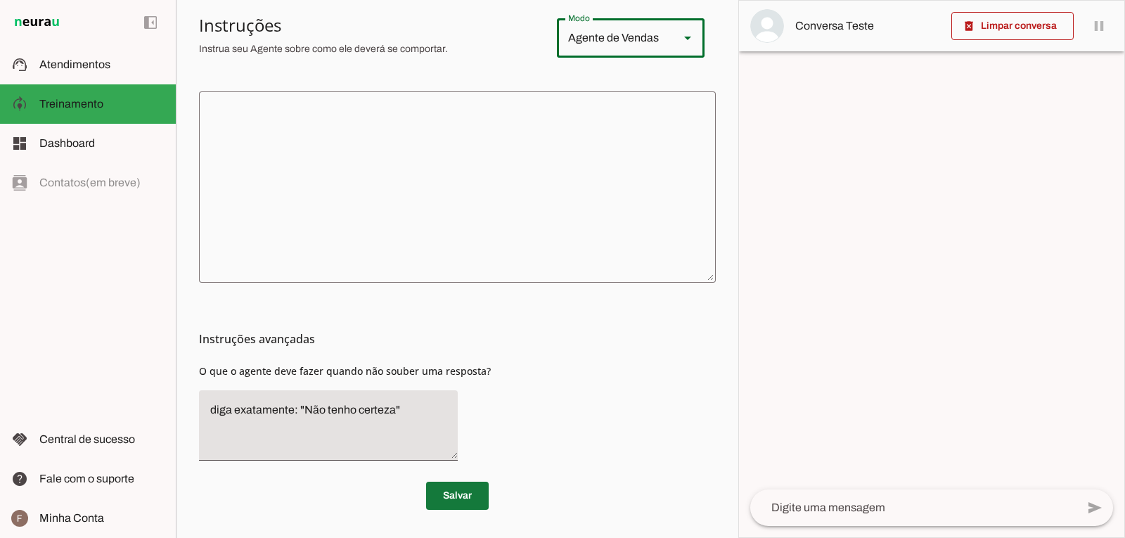
click at [465, 499] on span at bounding box center [457, 496] width 63 height 34
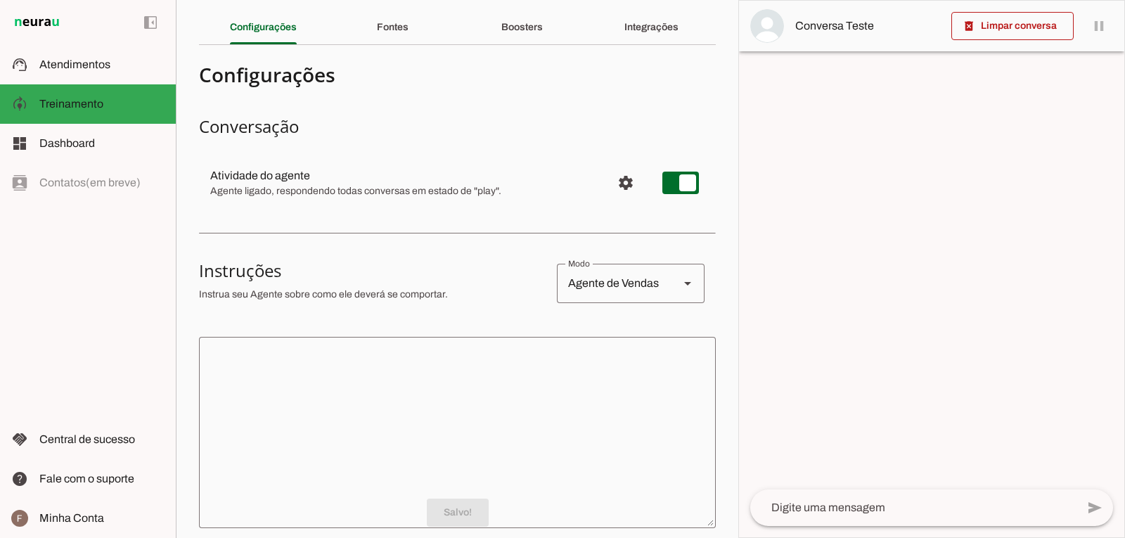
scroll to position [0, 0]
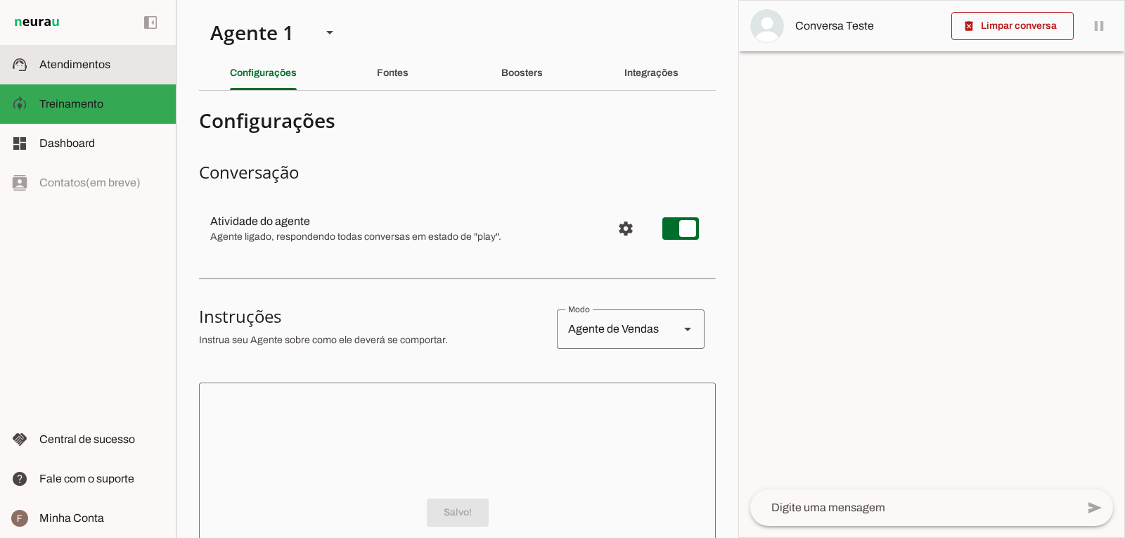
click at [115, 69] on slot at bounding box center [101, 64] width 125 height 17
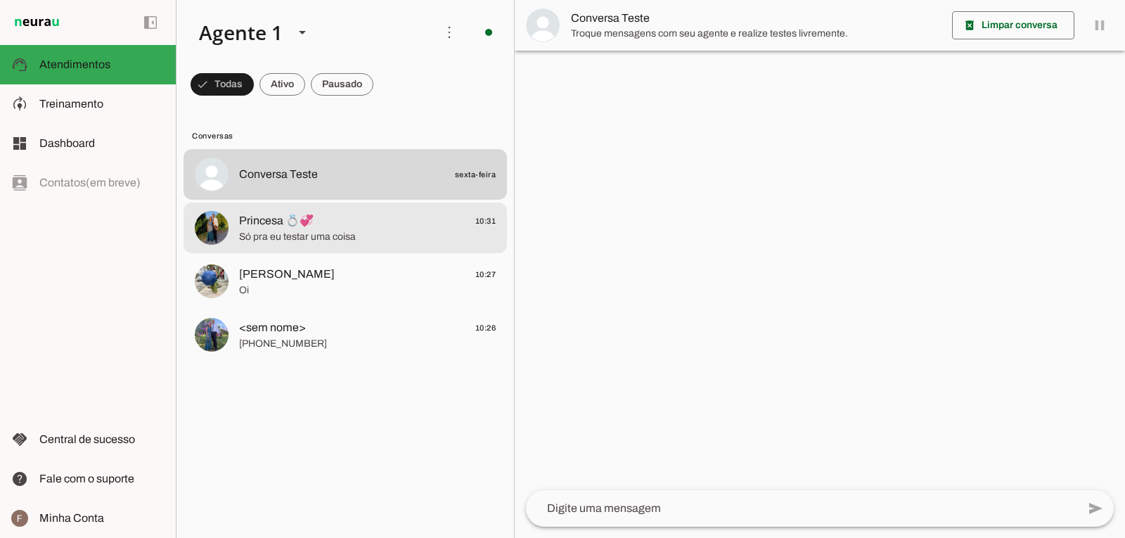
click at [329, 185] on div at bounding box center [367, 175] width 257 height 20
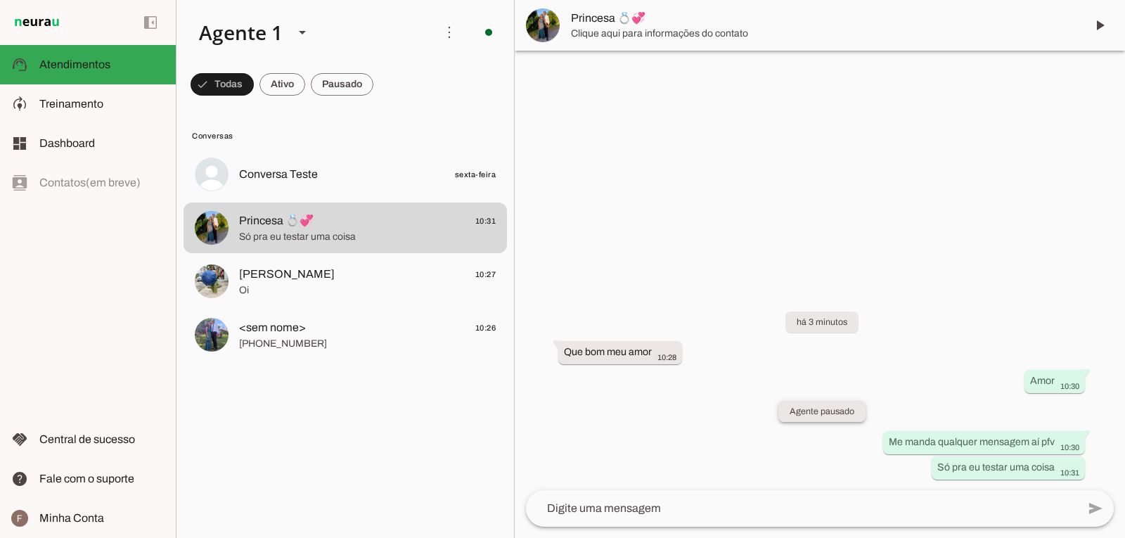
click at [0, 0] on slot "Agente pausado" at bounding box center [0, 0] width 0 height 0
drag, startPoint x: 821, startPoint y: 410, endPoint x: 775, endPoint y: 413, distance: 45.8
click at [775, 413] on div "há 3 minutos Que bom meu amor 10:28 Amor 10:30 Agente pausado Me manda qualquer…" at bounding box center [820, 386] width 611 height 210
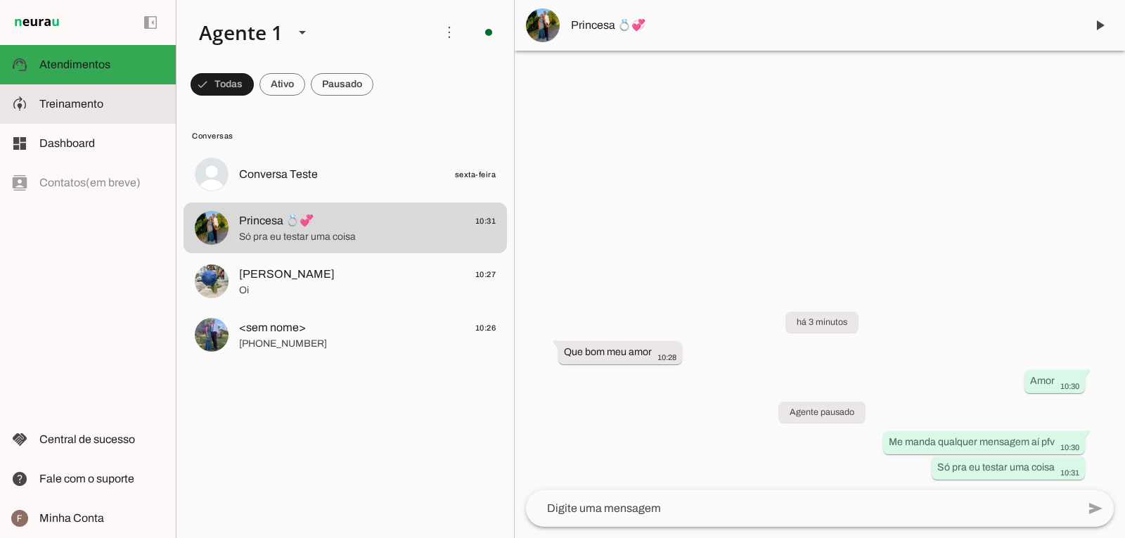
click at [33, 107] on md-item "model_training Treinamento Treinamento" at bounding box center [88, 103] width 176 height 39
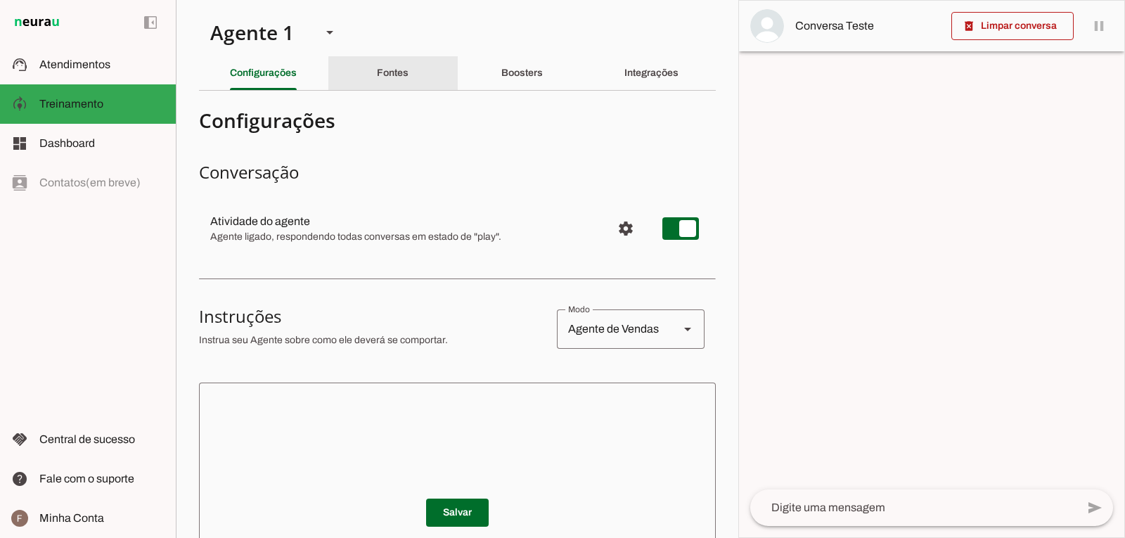
click at [383, 63] on div "Fontes" at bounding box center [393, 73] width 32 height 34
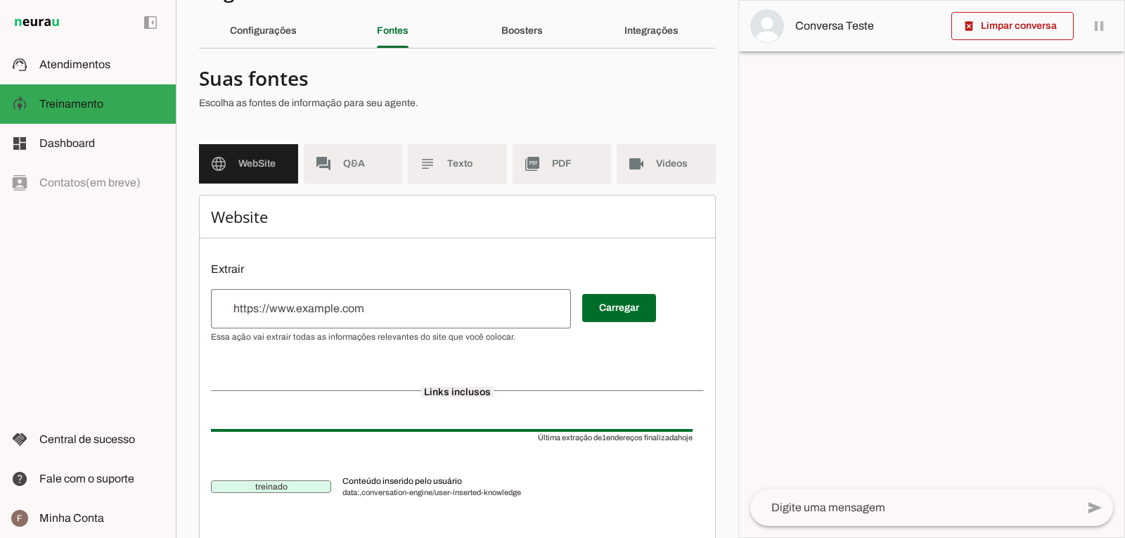
scroll to position [62, 0]
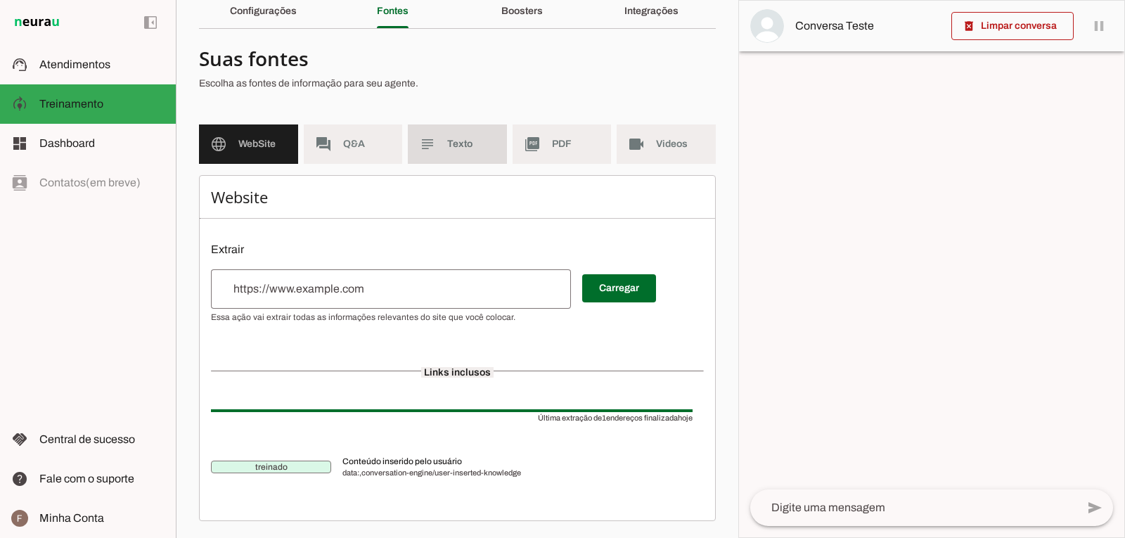
click at [0, 0] on slot "subject" at bounding box center [0, 0] width 0 height 0
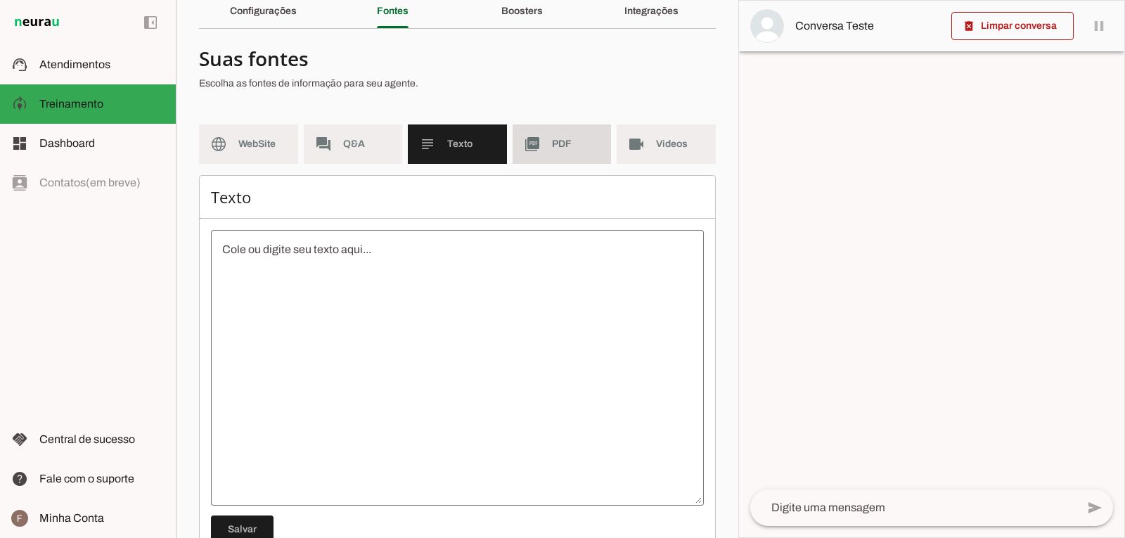
click at [562, 143] on span "PDF" at bounding box center [576, 144] width 49 height 14
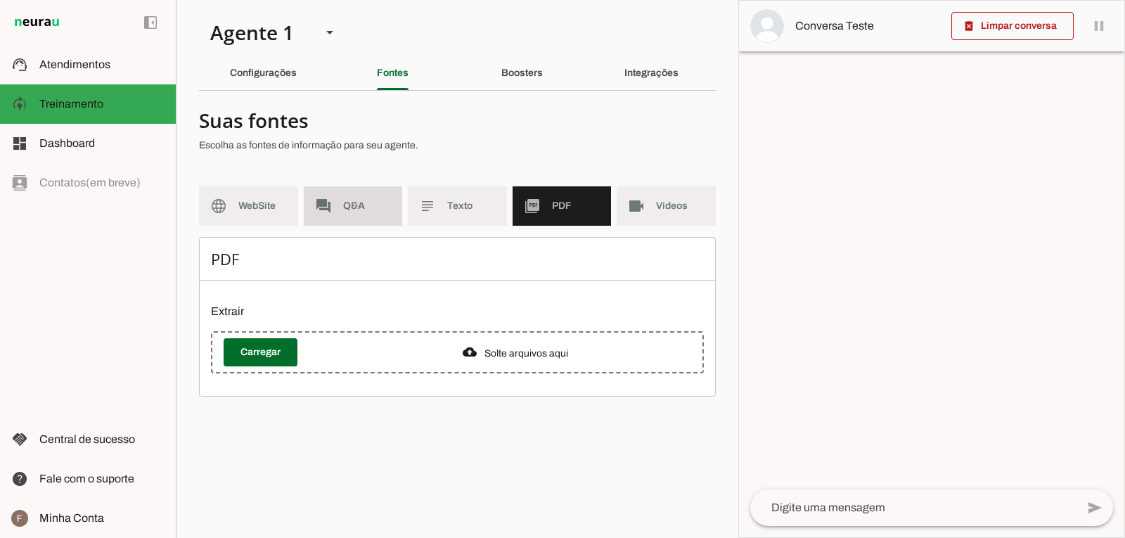
click at [350, 191] on md-item "forum Q&A" at bounding box center [353, 205] width 99 height 39
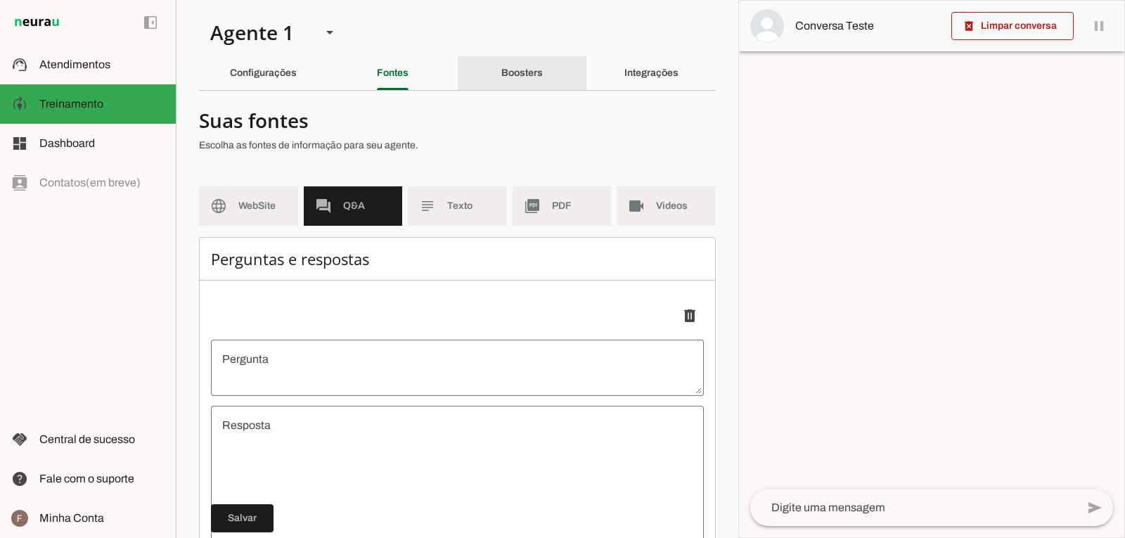
click at [501, 66] on div "Boosters" at bounding box center [521, 73] width 41 height 34
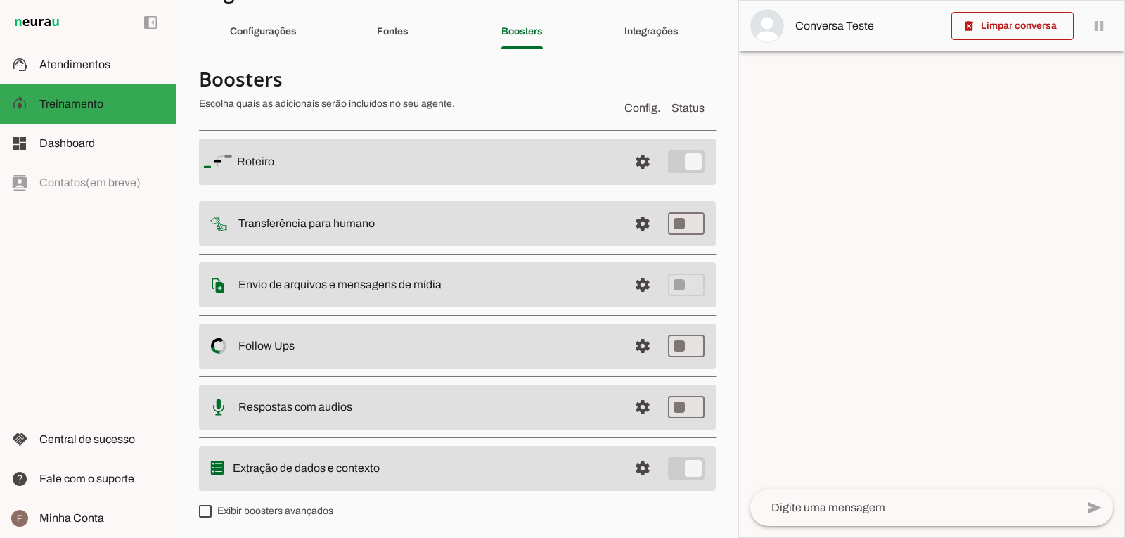
scroll to position [42, 0]
click at [623, 49] on section "Agente 1 Criar Agente Você atingiu o limite de IAs Neurau permitidas. Atualize …" at bounding box center [457, 269] width 563 height 538
click at [625, 37] on div "Integrações" at bounding box center [652, 31] width 54 height 34
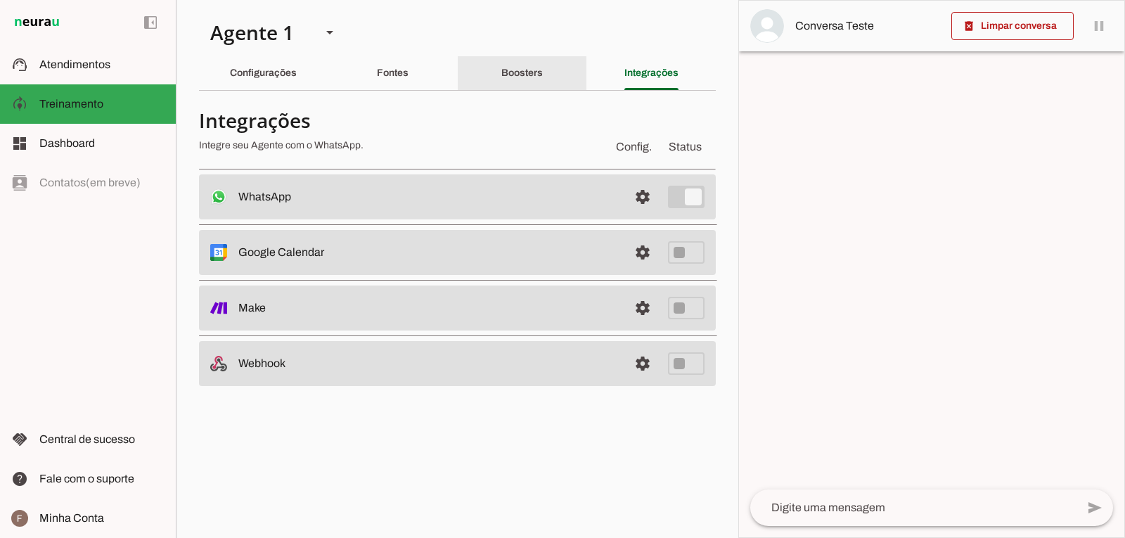
drag, startPoint x: 528, startPoint y: 61, endPoint x: 490, endPoint y: 60, distance: 38.7
click at [528, 62] on div "Boosters" at bounding box center [521, 73] width 41 height 34
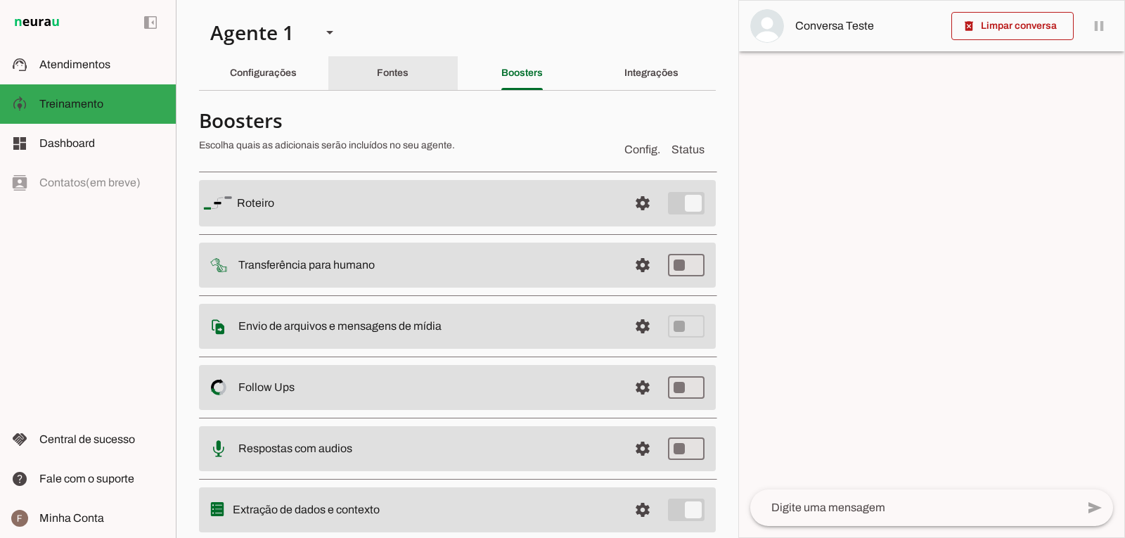
click at [409, 72] on div "Fontes" at bounding box center [393, 73] width 32 height 34
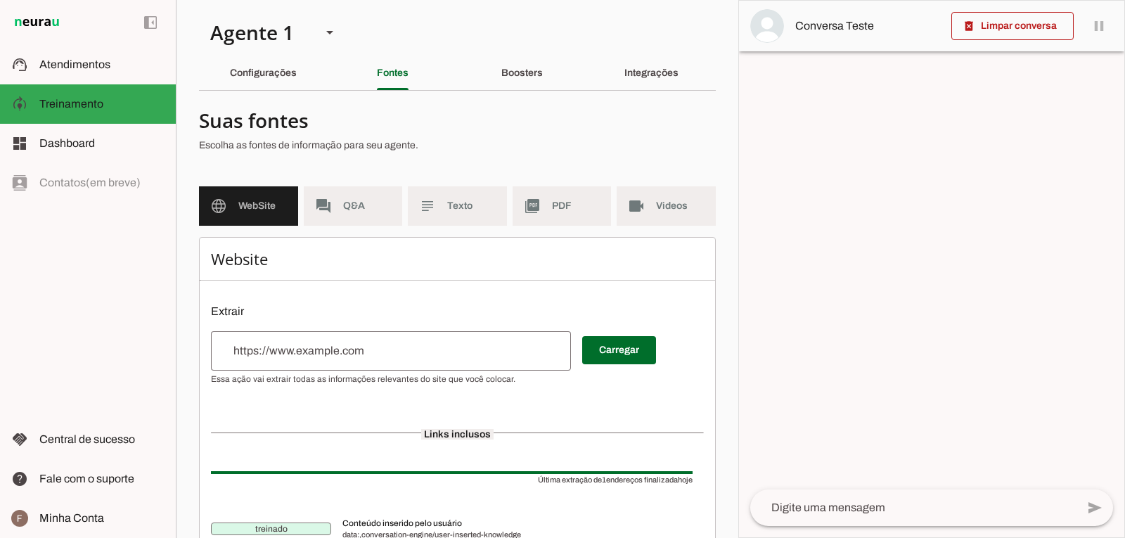
click at [279, 355] on input "url" at bounding box center [391, 351] width 338 height 17
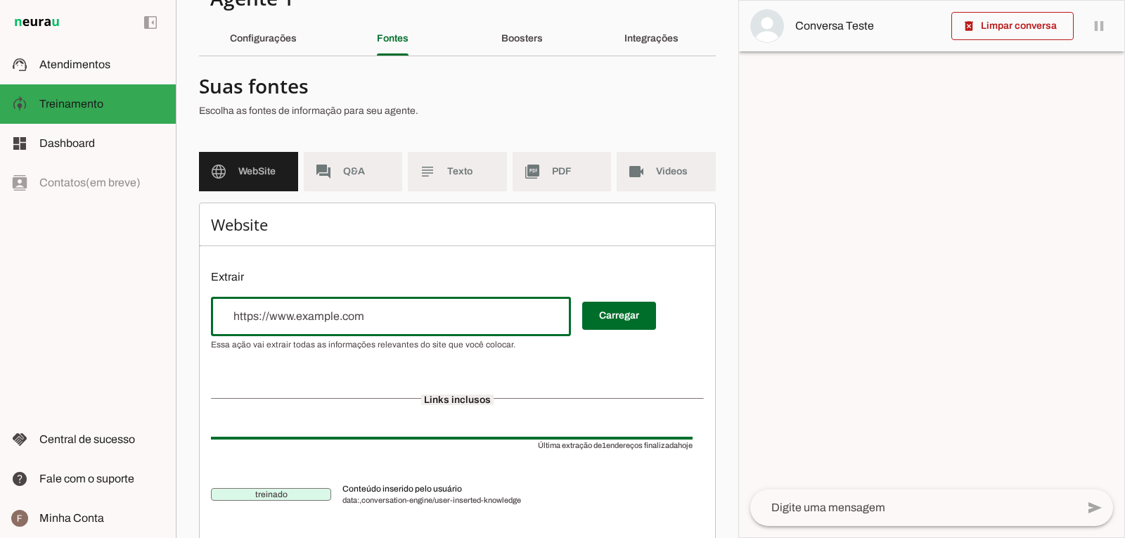
scroll to position [62, 0]
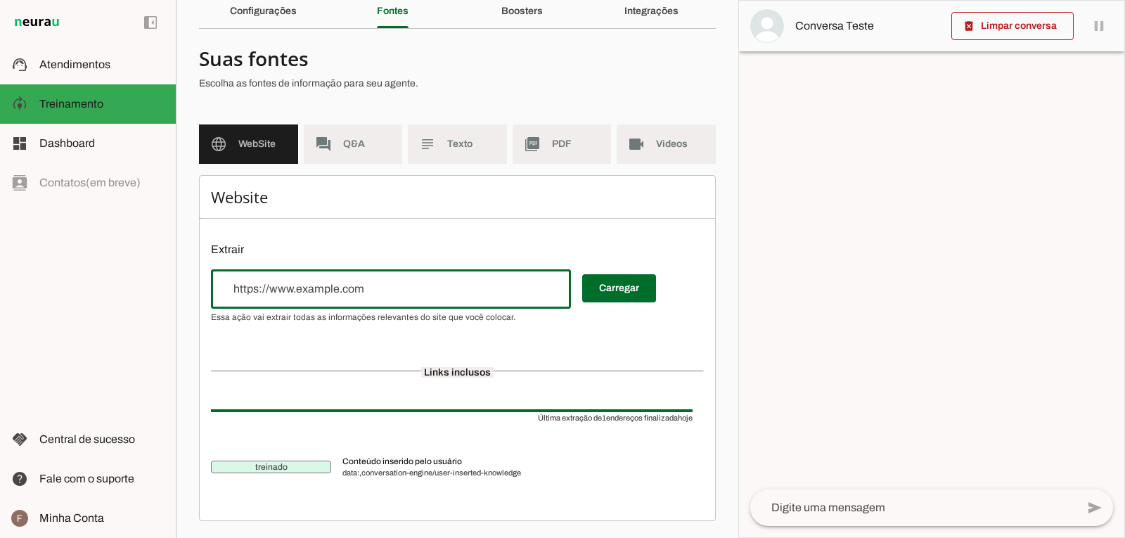
click at [416, 195] on h6 "Website" at bounding box center [457, 197] width 493 height 20
click at [382, 72] on div at bounding box center [452, 71] width 506 height 51
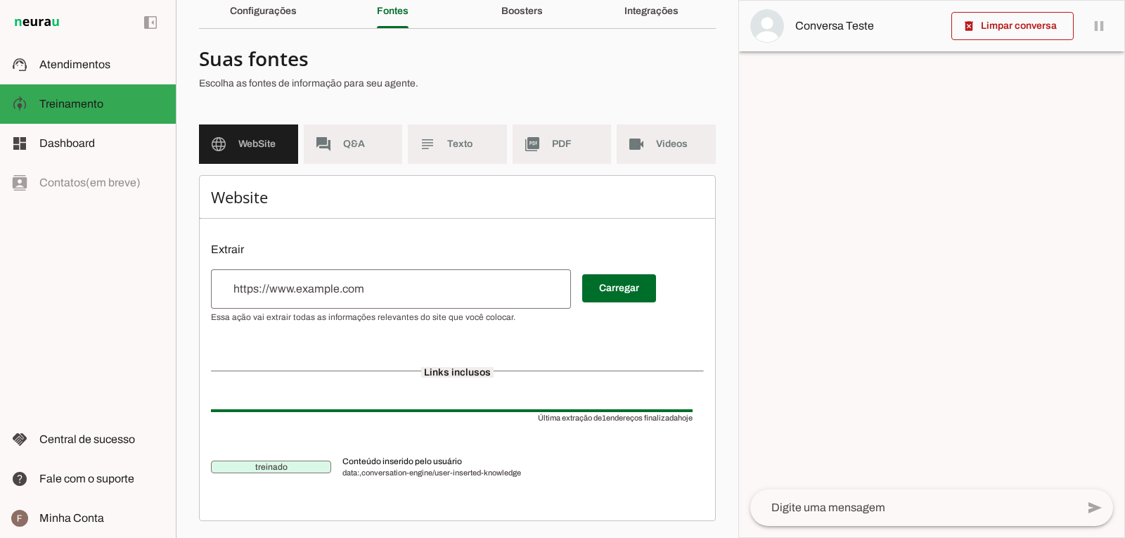
click at [463, 472] on span "data:,conversation-engine/user-inserted-knowledge" at bounding box center [518, 472] width 350 height 11
click at [452, 412] on span "Última extração de 1 endereços finalizada hoje" at bounding box center [452, 417] width 482 height 11
click at [451, 372] on span "Links inclusos" at bounding box center [457, 372] width 72 height 11
click at [453, 400] on md-item "Última extração de 1 endereços finalizada hoje" at bounding box center [457, 416] width 493 height 51
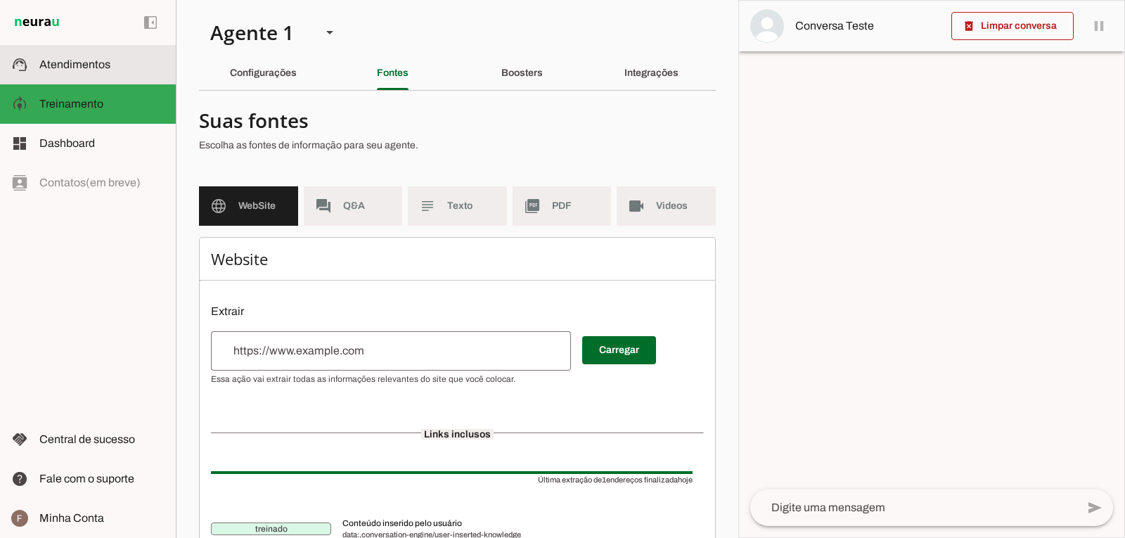
click at [0, 0] on slot "support_agent" at bounding box center [0, 0] width 0 height 0
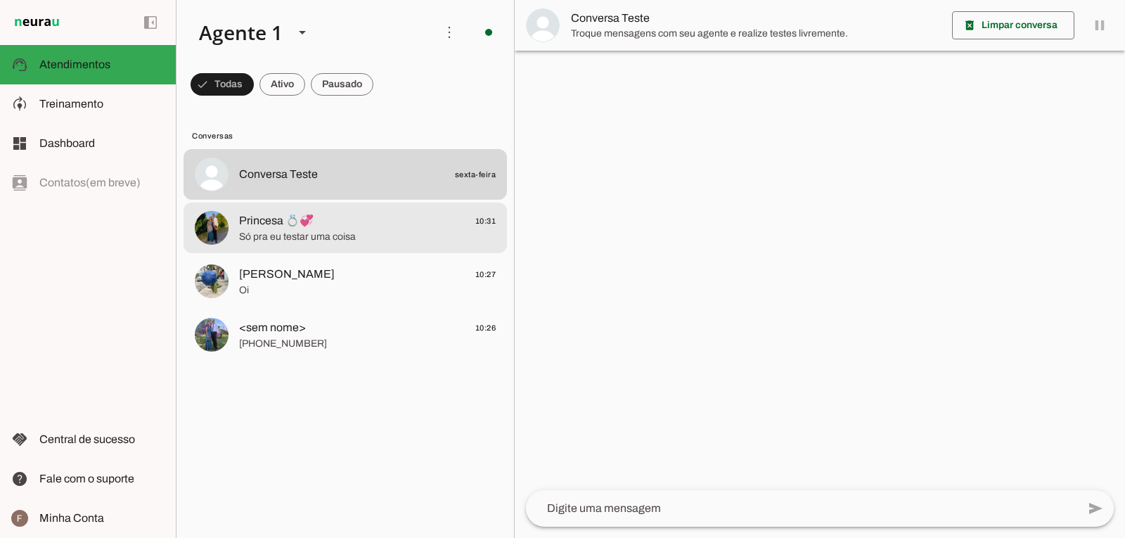
click at [274, 224] on span "Princesa 💍💞" at bounding box center [276, 220] width 75 height 17
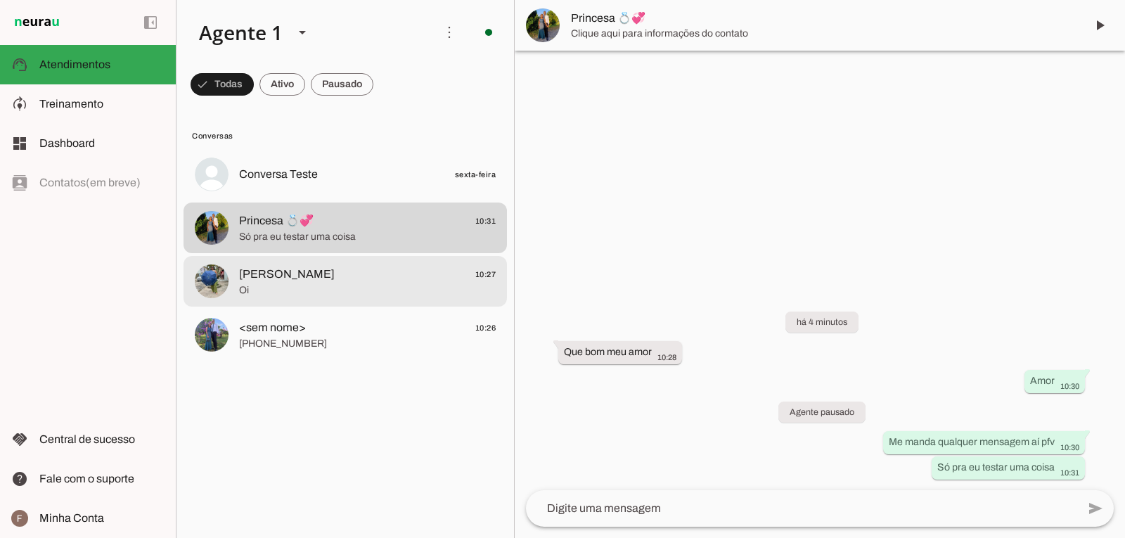
click at [307, 297] on span "Oi" at bounding box center [367, 290] width 257 height 14
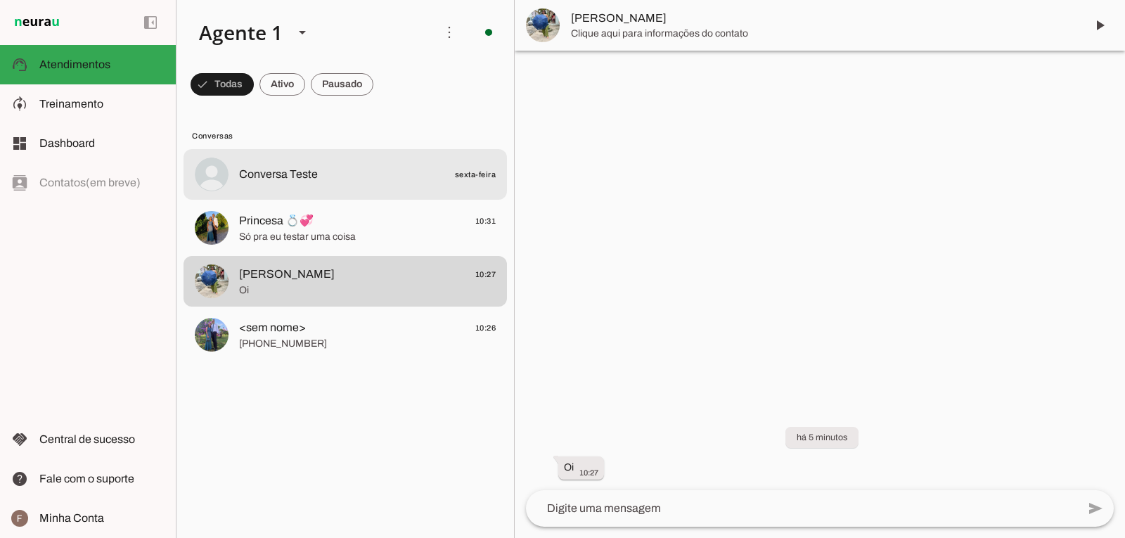
click at [320, 172] on span "Conversa Teste sexta-feira" at bounding box center [367, 175] width 257 height 18
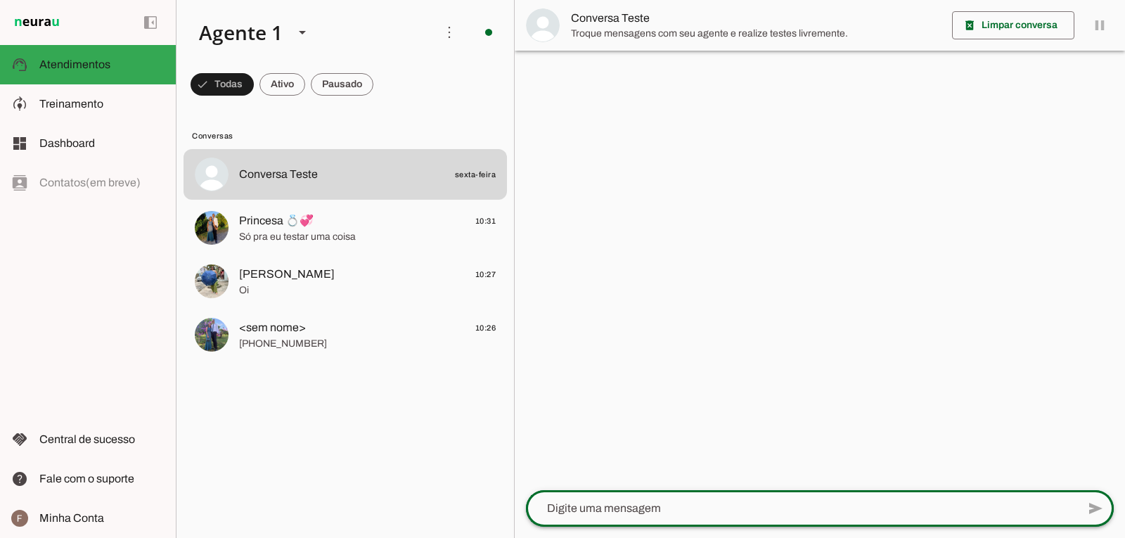
click at [780, 495] on div at bounding box center [801, 508] width 551 height 37
type textarea "oi"
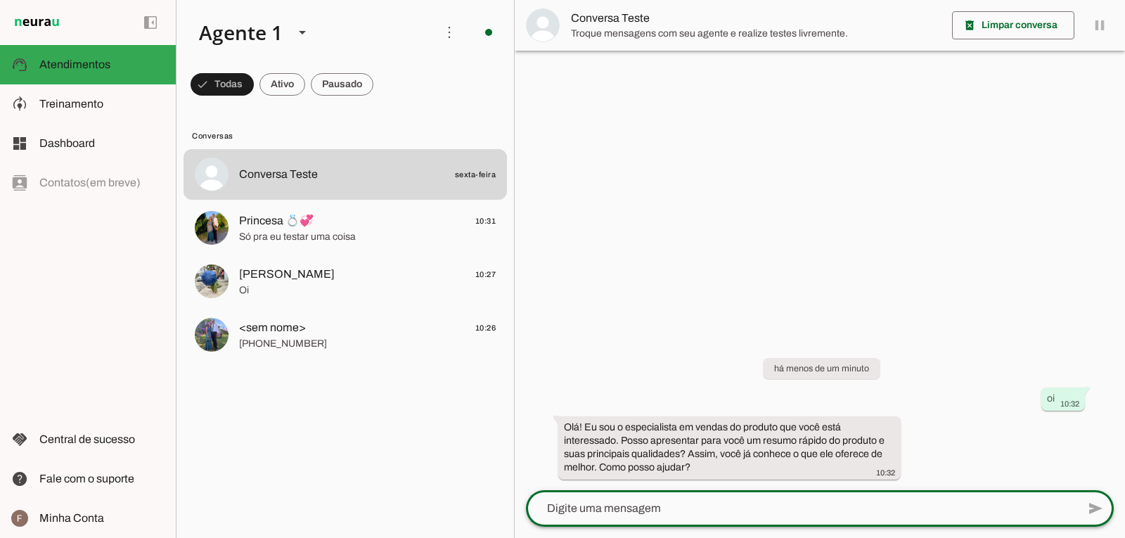
click at [660, 516] on textarea at bounding box center [801, 508] width 551 height 17
type textarea "sim"
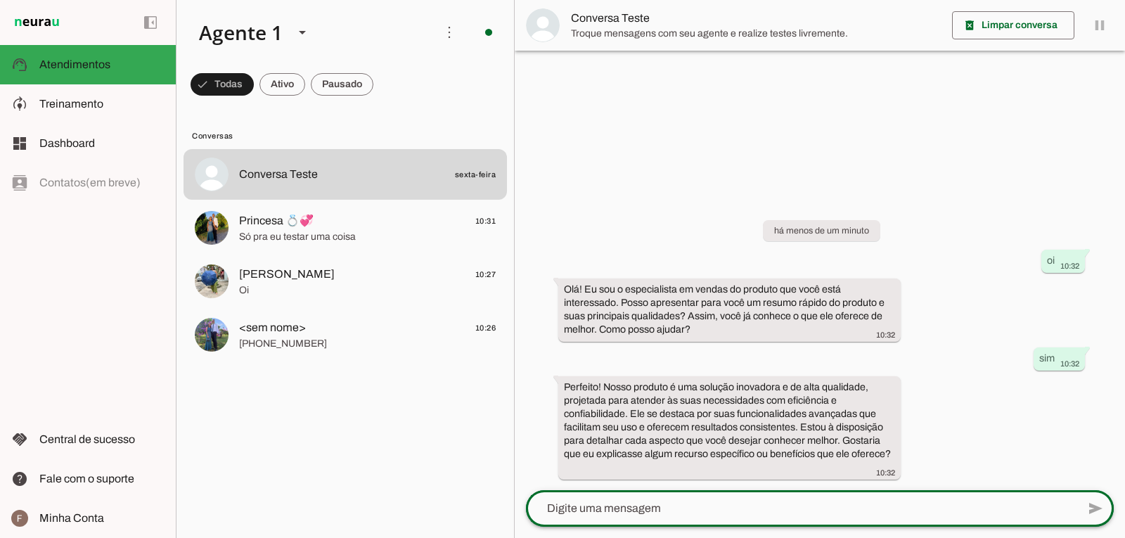
click at [669, 497] on div at bounding box center [801, 508] width 551 height 37
click at [455, 33] on span at bounding box center [450, 32] width 34 height 34
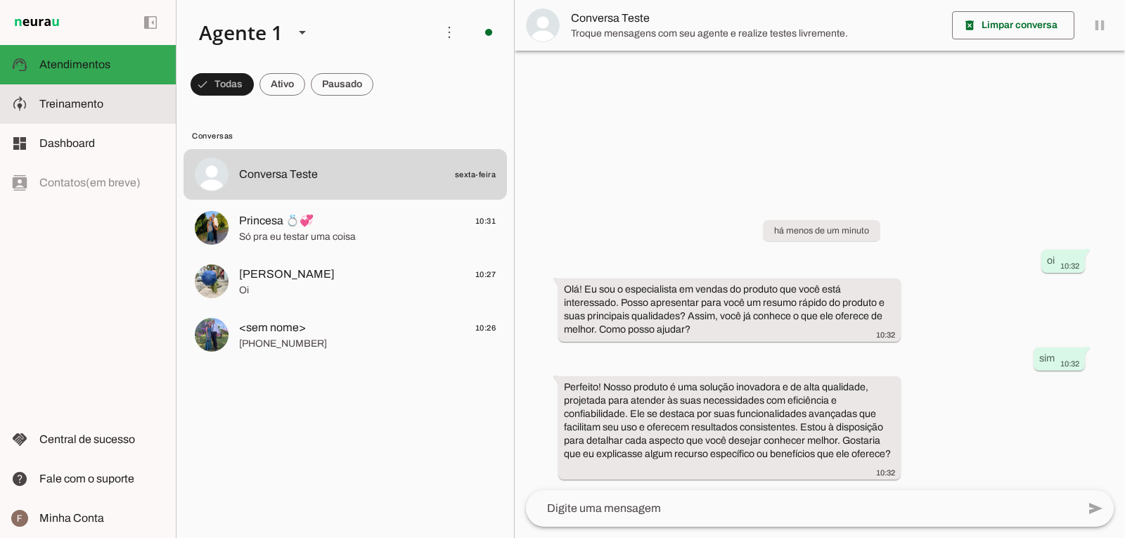
click at [94, 89] on md-item "model_training Treinamento Treinamento" at bounding box center [88, 103] width 176 height 39
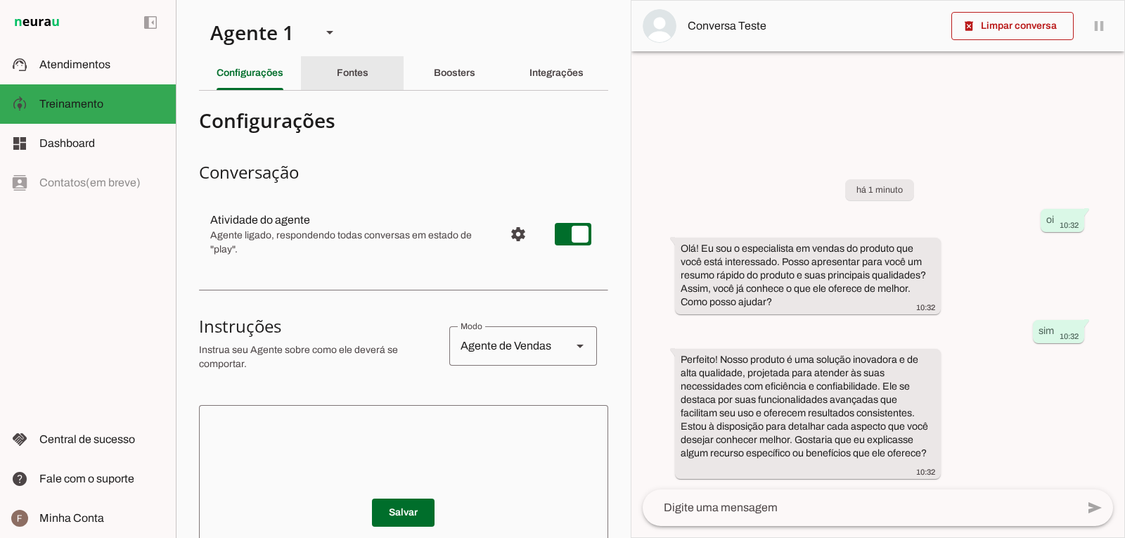
click at [344, 60] on div "Fontes" at bounding box center [353, 73] width 32 height 34
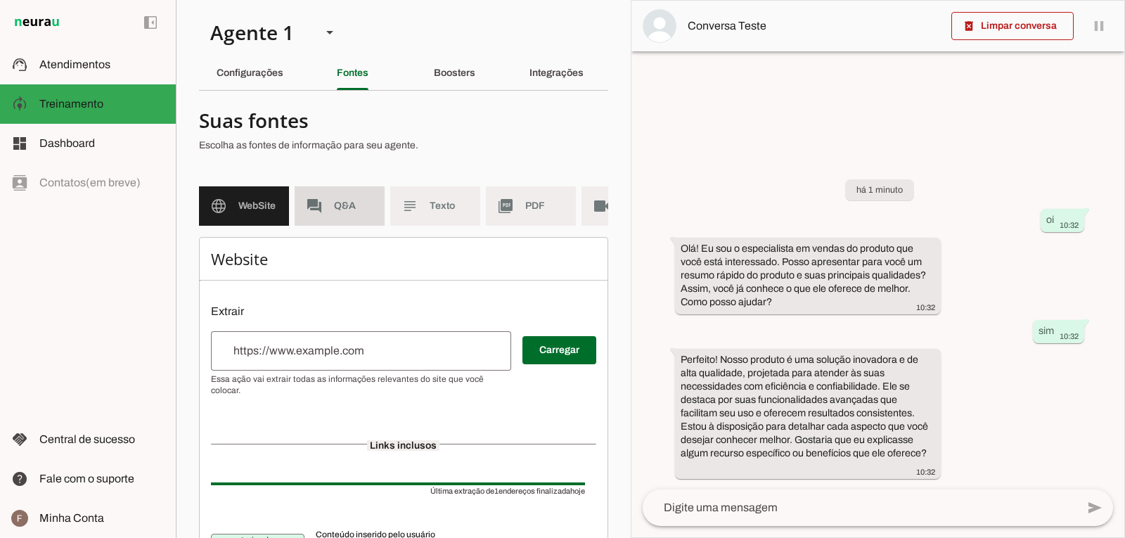
click at [362, 197] on md-item "forum Q&A" at bounding box center [340, 205] width 90 height 39
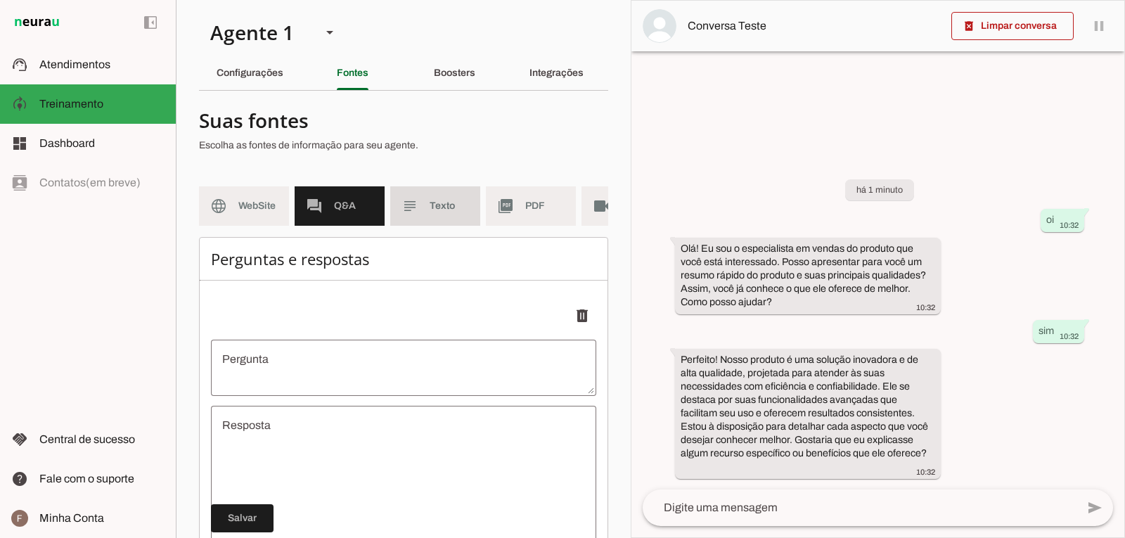
click at [421, 210] on md-item "subject Texto" at bounding box center [435, 205] width 90 height 39
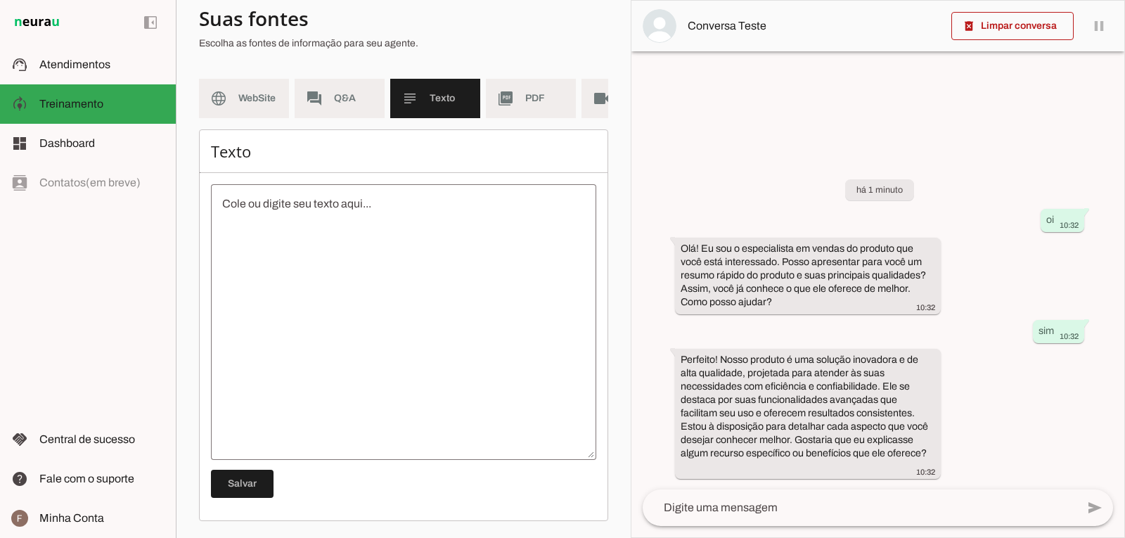
scroll to position [118, 0]
click at [539, 91] on span "PDF" at bounding box center [544, 98] width 39 height 14
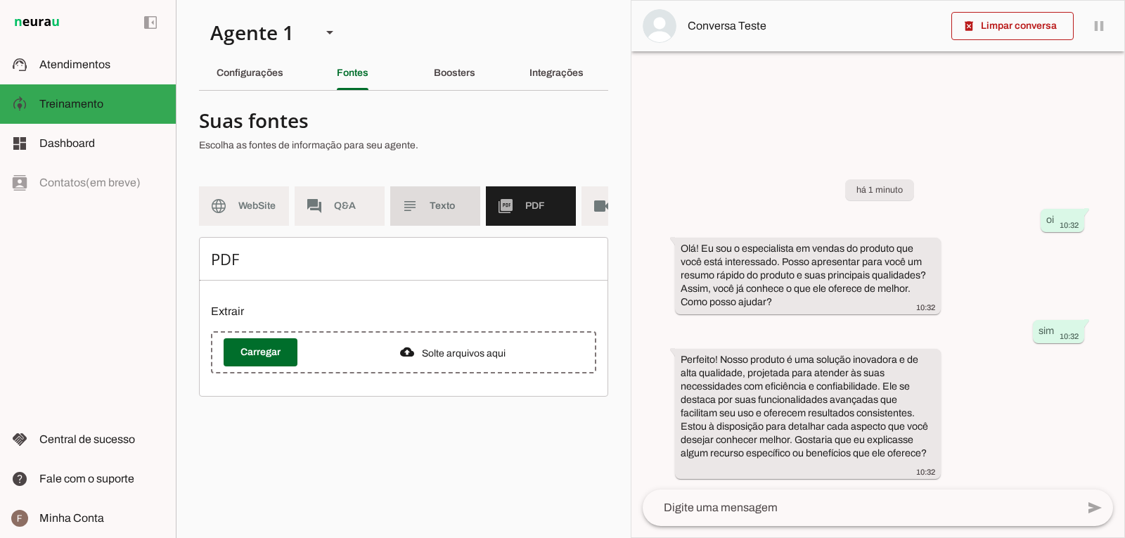
click at [430, 191] on md-item "subject Texto" at bounding box center [435, 205] width 90 height 39
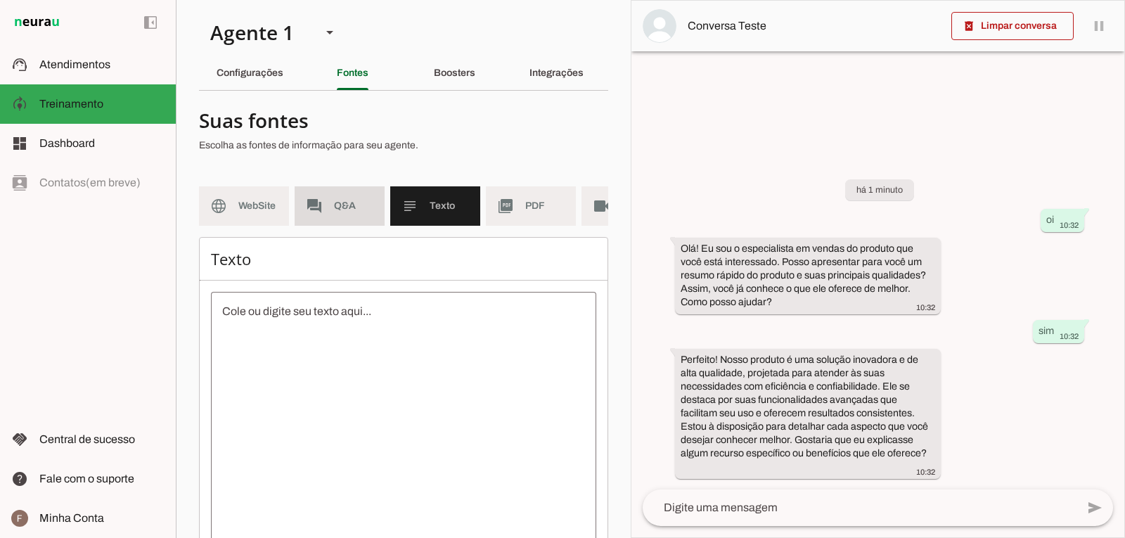
click at [336, 210] on span "Q&A" at bounding box center [353, 206] width 39 height 14
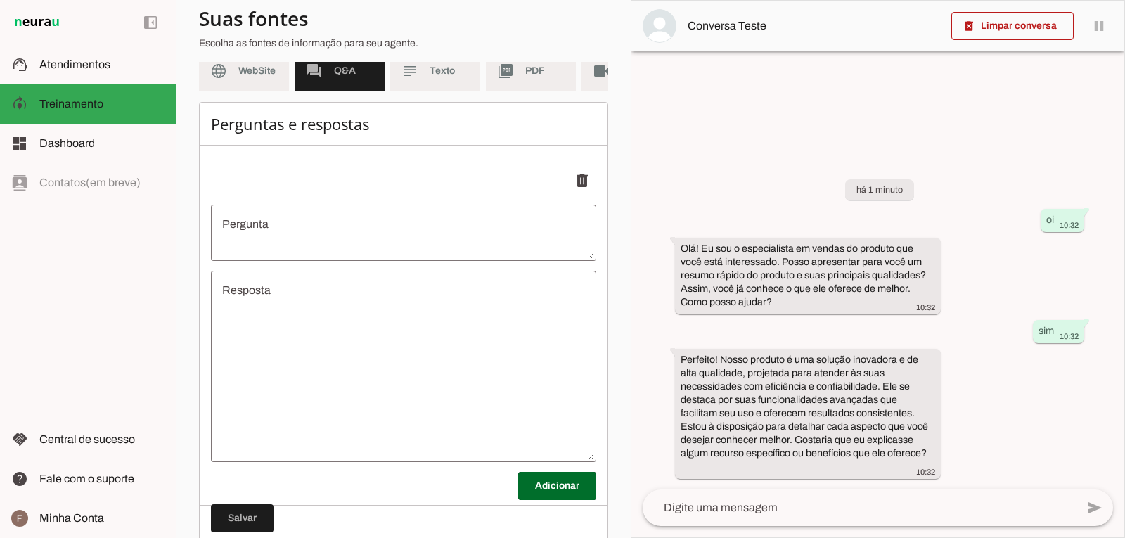
scroll to position [141, 0]
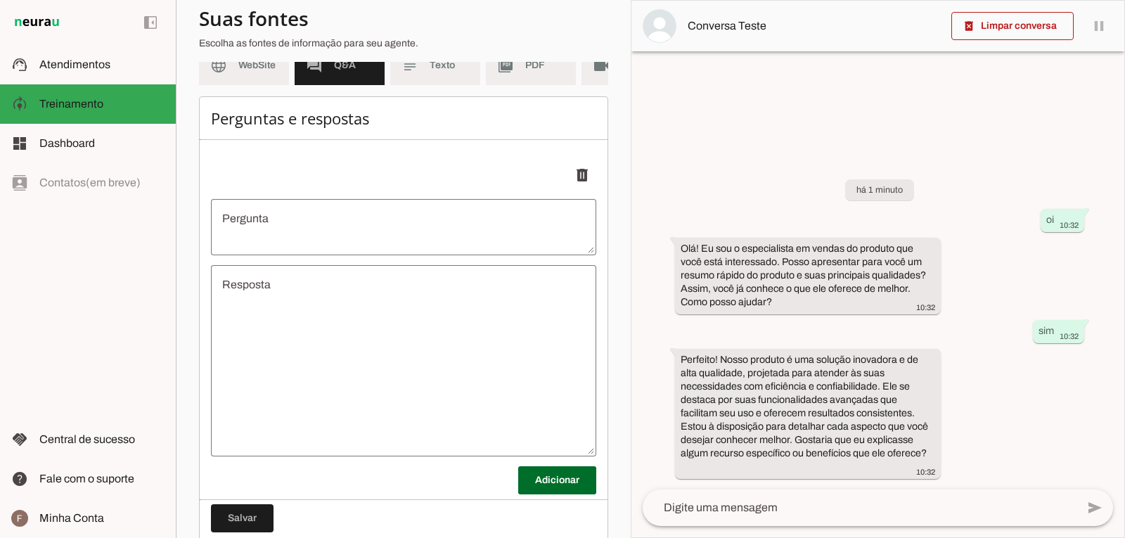
click at [325, 230] on textarea "Pergunta" at bounding box center [403, 227] width 385 height 34
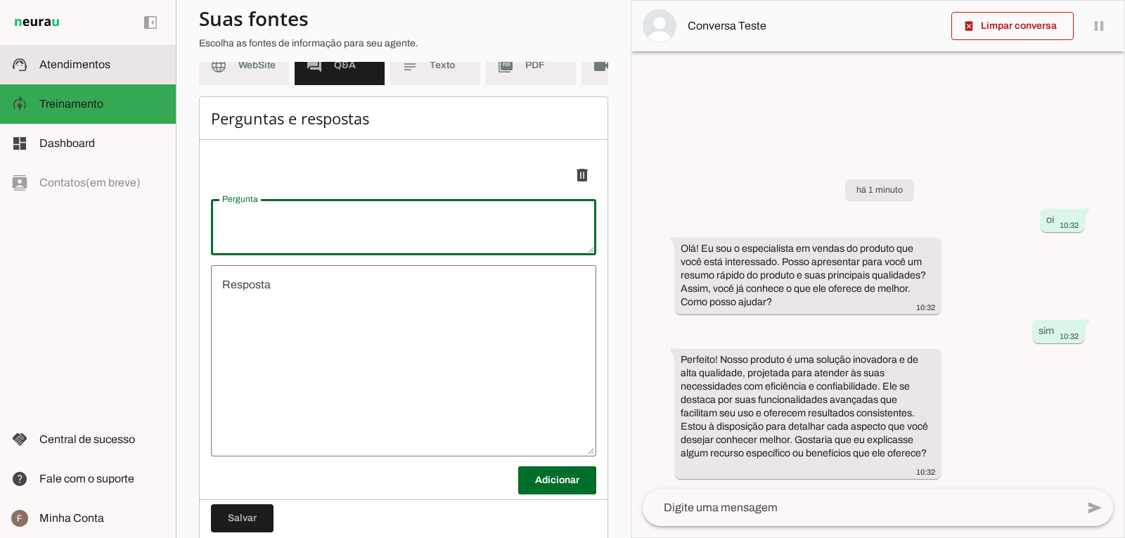
click at [100, 66] on span "Atendimentos" at bounding box center [74, 64] width 71 height 12
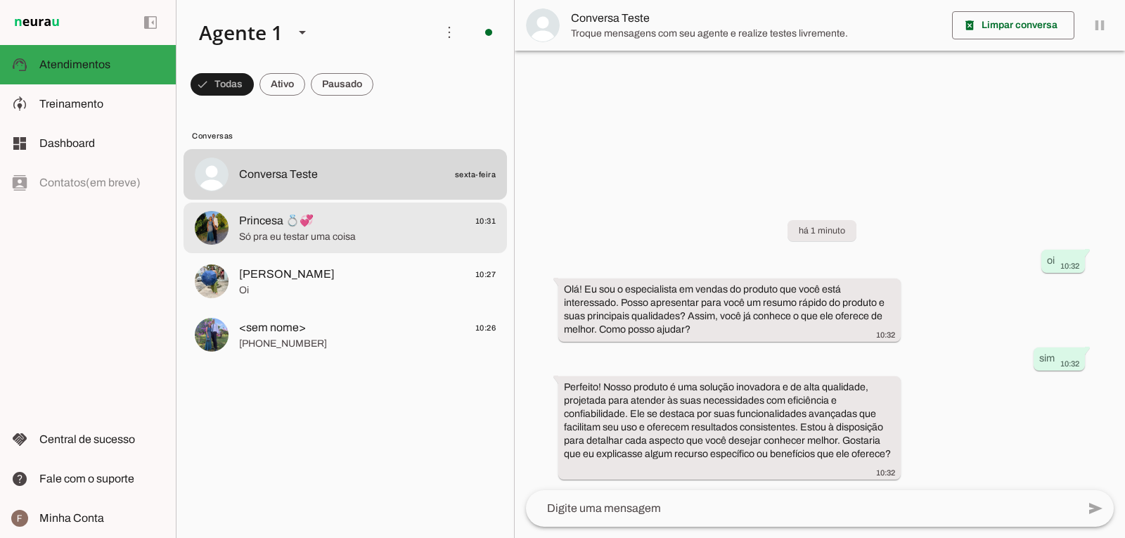
click at [378, 219] on span "Princesa 💍💞 10:31" at bounding box center [367, 221] width 257 height 18
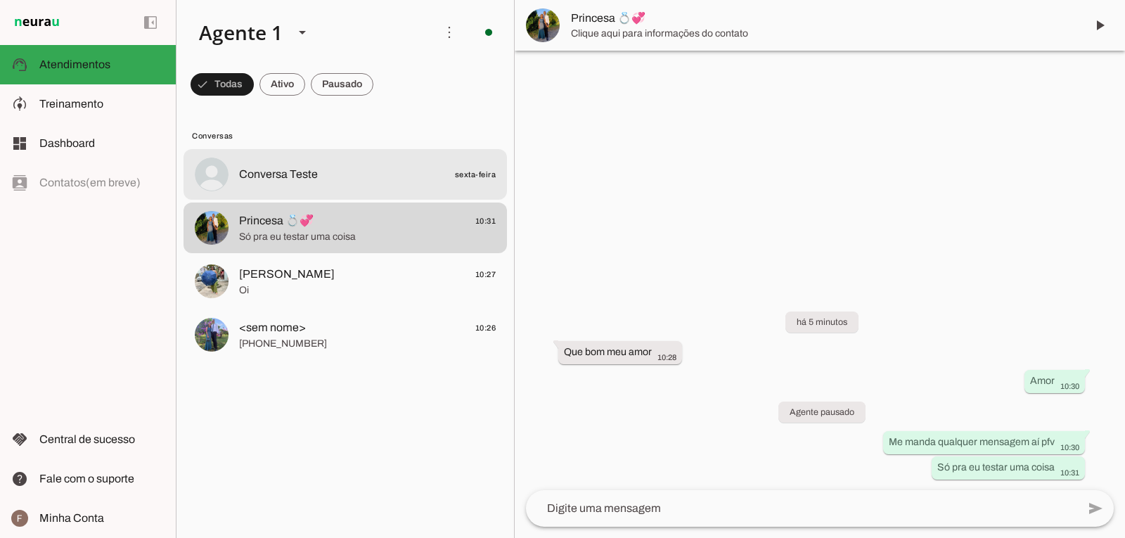
click at [369, 184] on div at bounding box center [367, 175] width 257 height 20
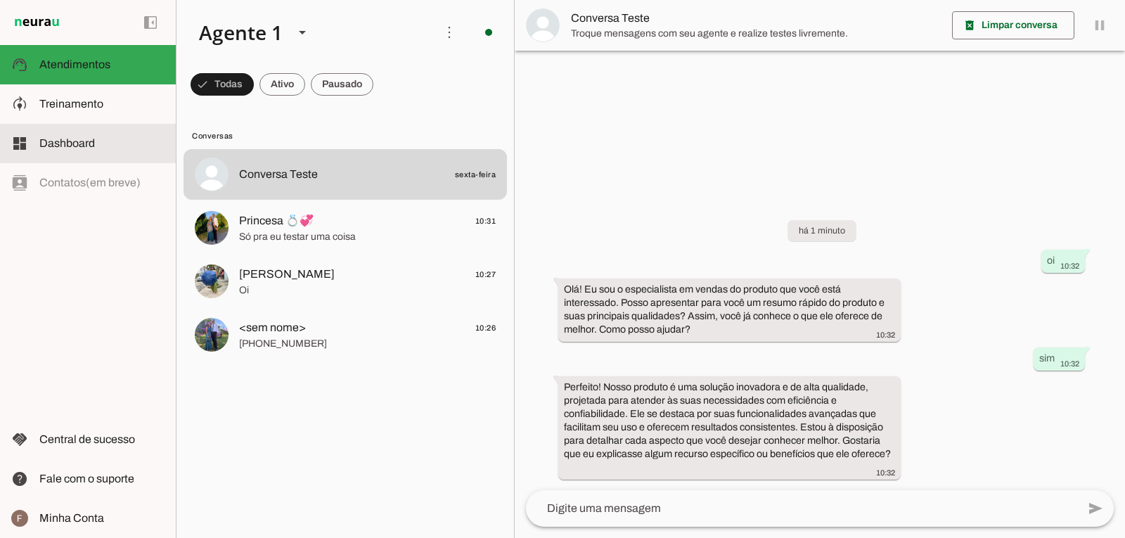
click at [99, 134] on md-item "dashboard Dashboard Dashboard" at bounding box center [88, 143] width 176 height 39
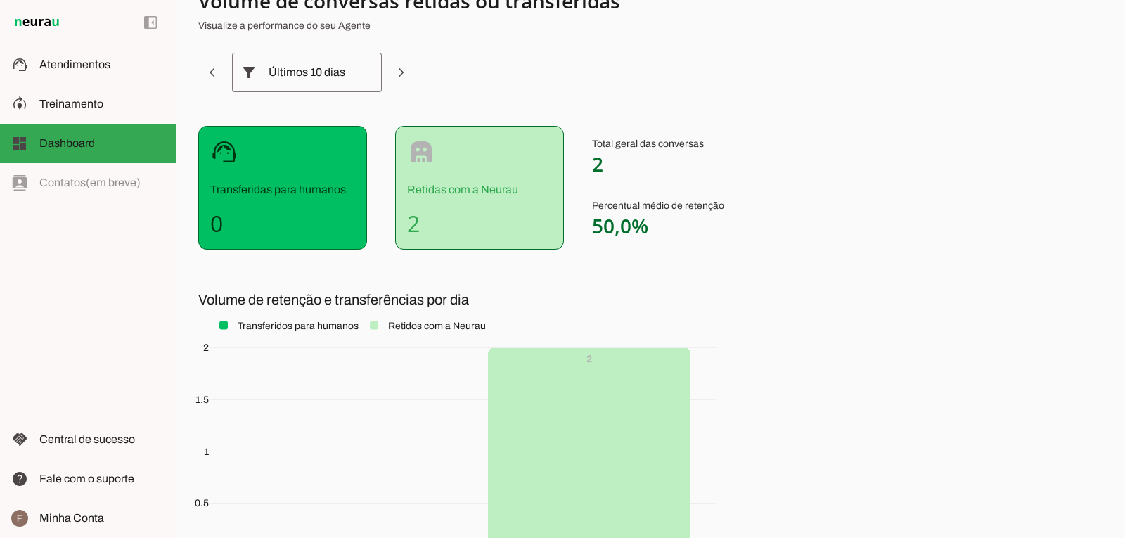
scroll to position [70, 0]
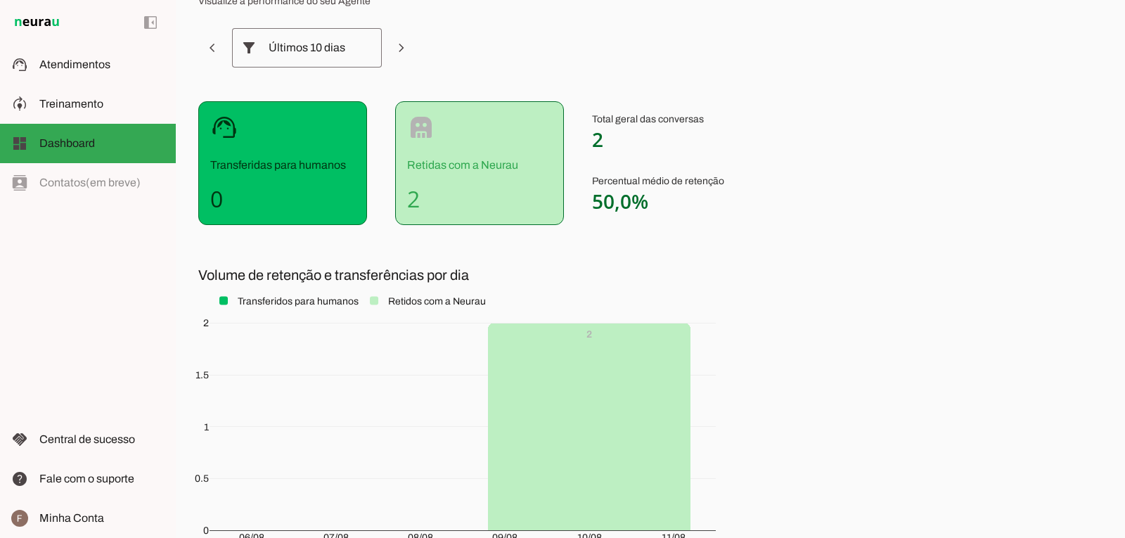
click at [454, 174] on div "robot Retidas com a Neurau 2" at bounding box center [479, 163] width 169 height 124
drag, startPoint x: 454, startPoint y: 173, endPoint x: 560, endPoint y: 90, distance: 134.8
click at [560, 90] on section "Volume de conversas retidas ou transferidas Visualize a performance do seu Agen…" at bounding box center [547, 274] width 698 height 623
click at [601, 146] on span "2" at bounding box center [597, 139] width 11 height 27
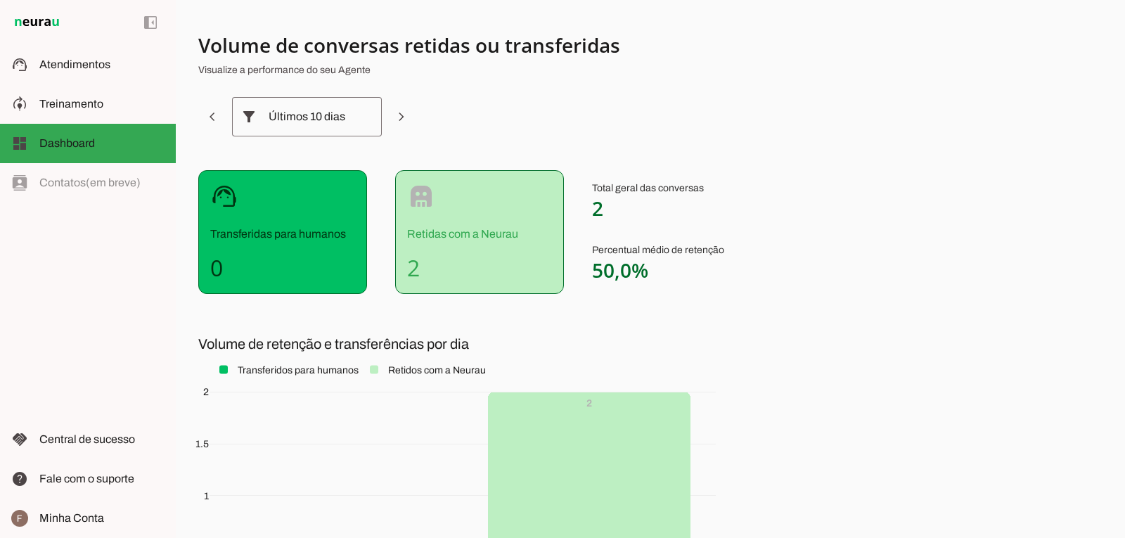
scroll to position [0, 0]
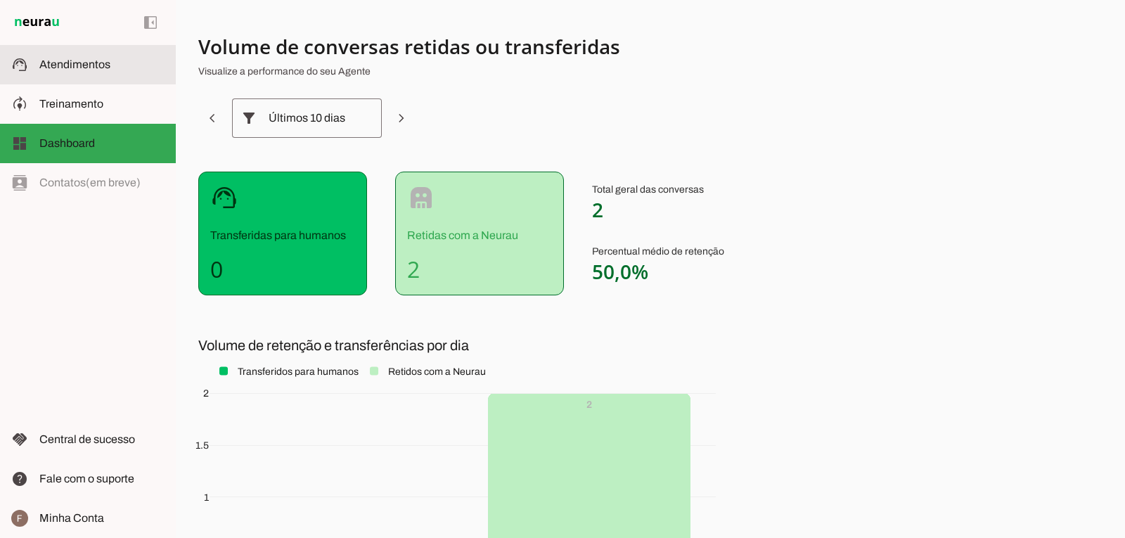
click at [49, 77] on md-item "support_agent Atendimentos Atendimentos" at bounding box center [88, 64] width 176 height 39
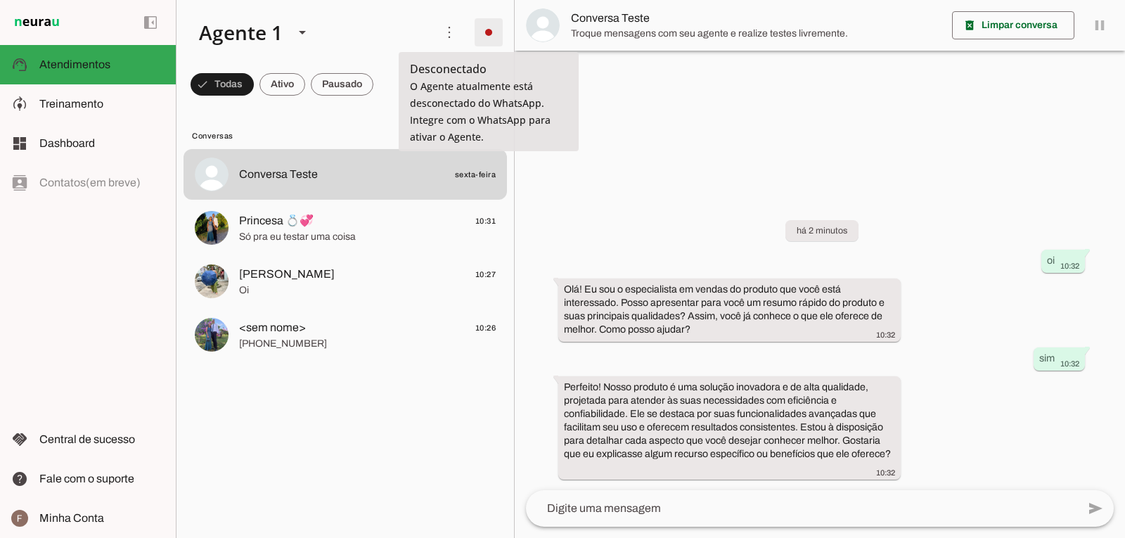
click at [479, 39] on span at bounding box center [489, 32] width 34 height 34
click at [449, 72] on span "Desconectado" at bounding box center [448, 68] width 77 height 15
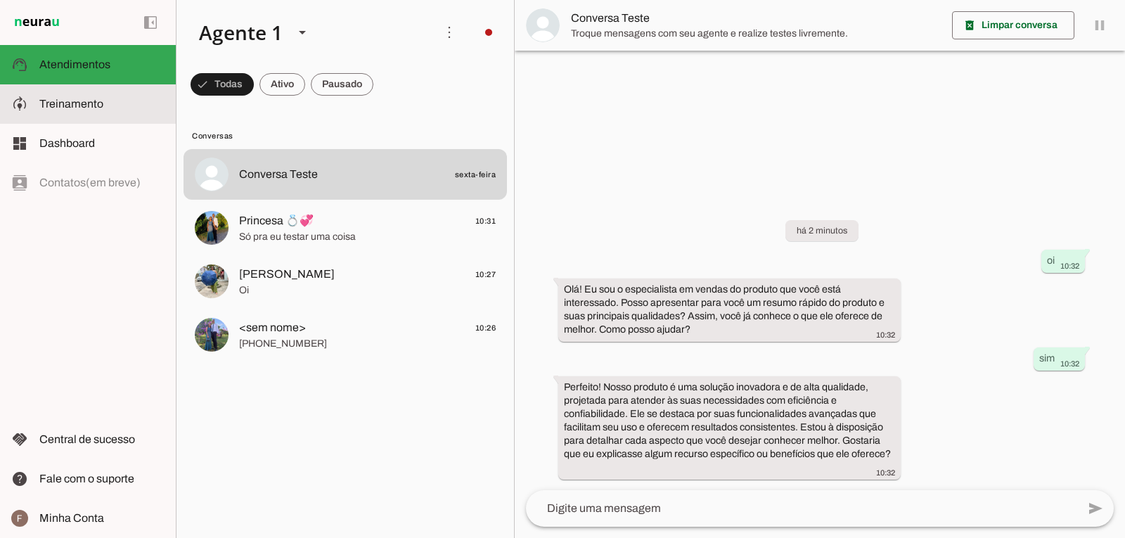
click at [89, 94] on md-item "model_training Treinamento Treinamento" at bounding box center [88, 103] width 176 height 39
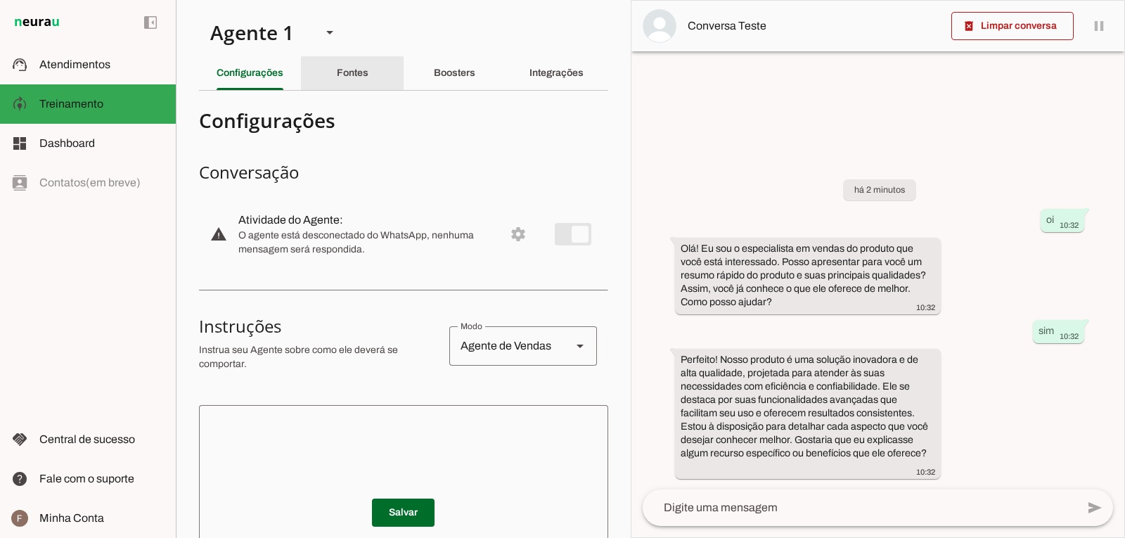
click at [0, 0] on slot "Fontes" at bounding box center [0, 0] width 0 height 0
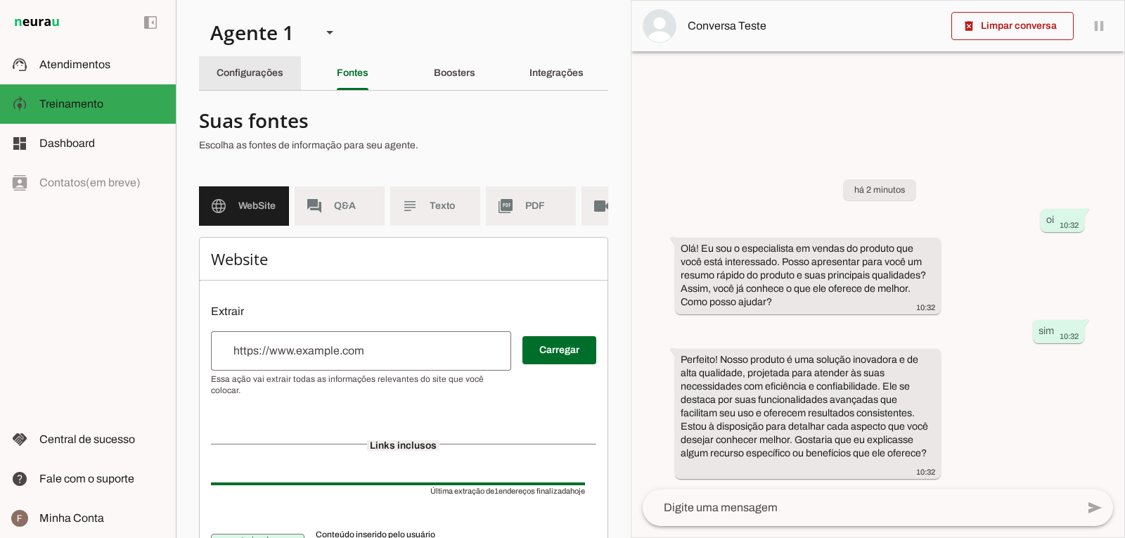
click at [256, 78] on div "Configurações" at bounding box center [250, 73] width 67 height 34
